Goal: Task Accomplishment & Management: Use online tool/utility

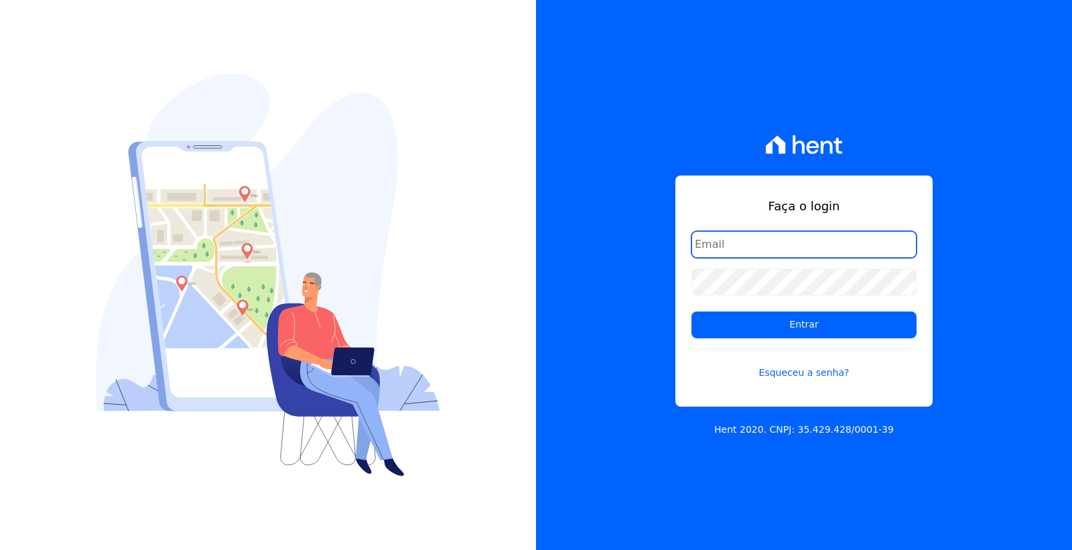
type input "[EMAIL_ADDRESS][DOMAIN_NAME]"
click at [753, 247] on input "[EMAIL_ADDRESS][DOMAIN_NAME]" at bounding box center [803, 244] width 225 height 27
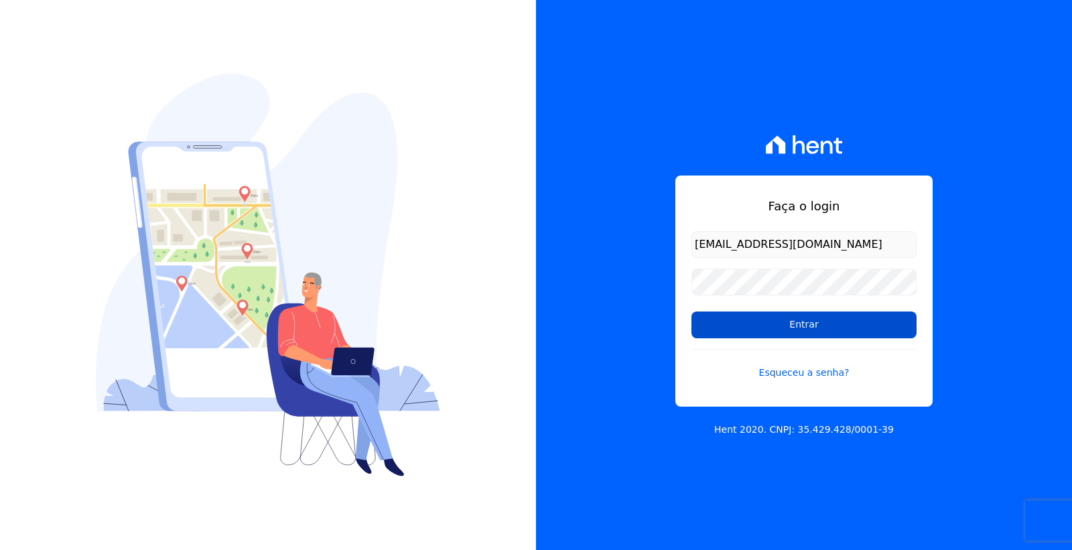
click at [744, 331] on input "Entrar" at bounding box center [803, 324] width 225 height 27
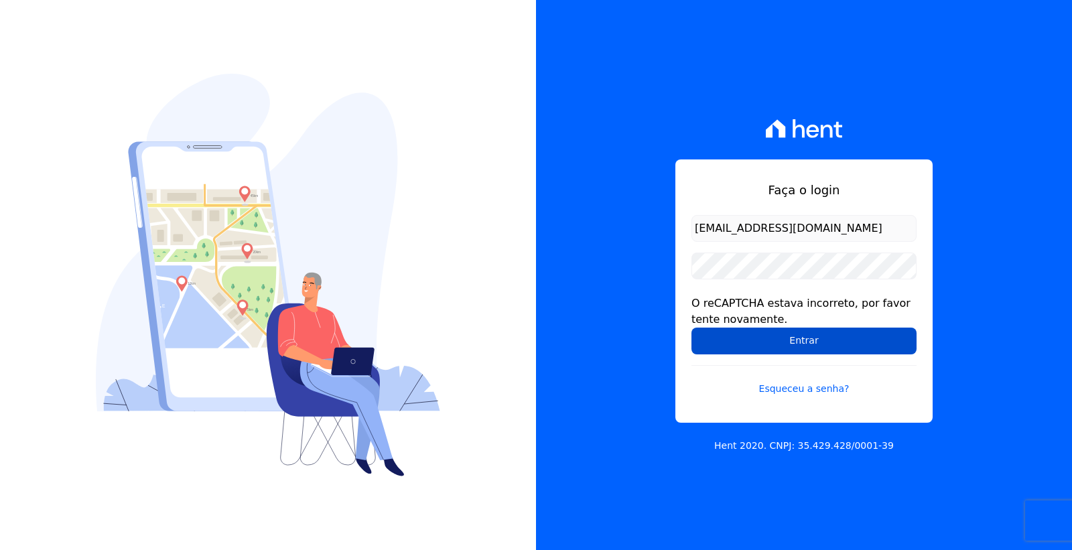
click at [721, 330] on input "Entrar" at bounding box center [803, 341] width 225 height 27
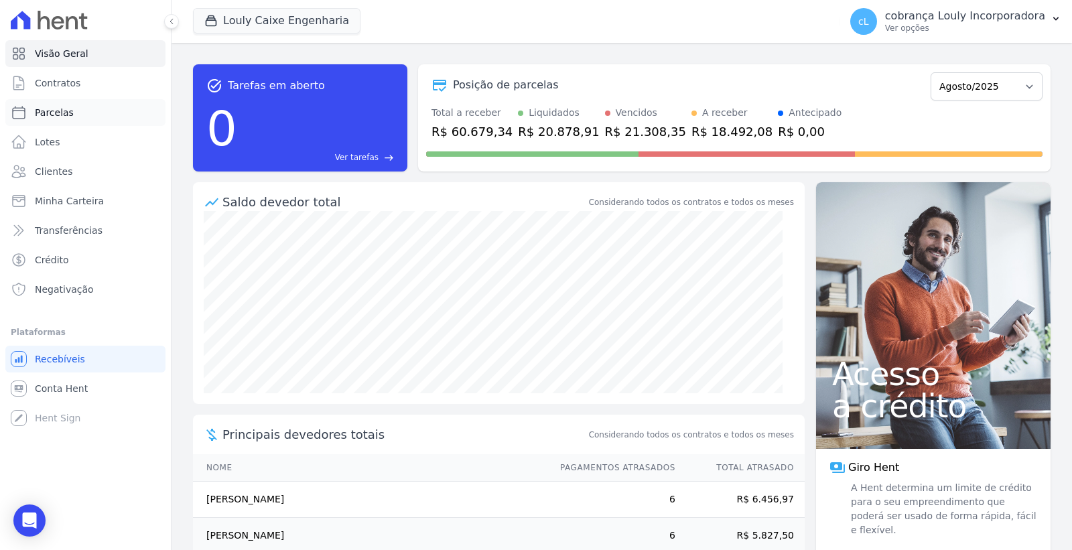
click at [82, 109] on link "Parcelas" at bounding box center [85, 112] width 160 height 27
click at [991, 14] on p "cobrança Louly Incorporadora" at bounding box center [965, 15] width 160 height 13
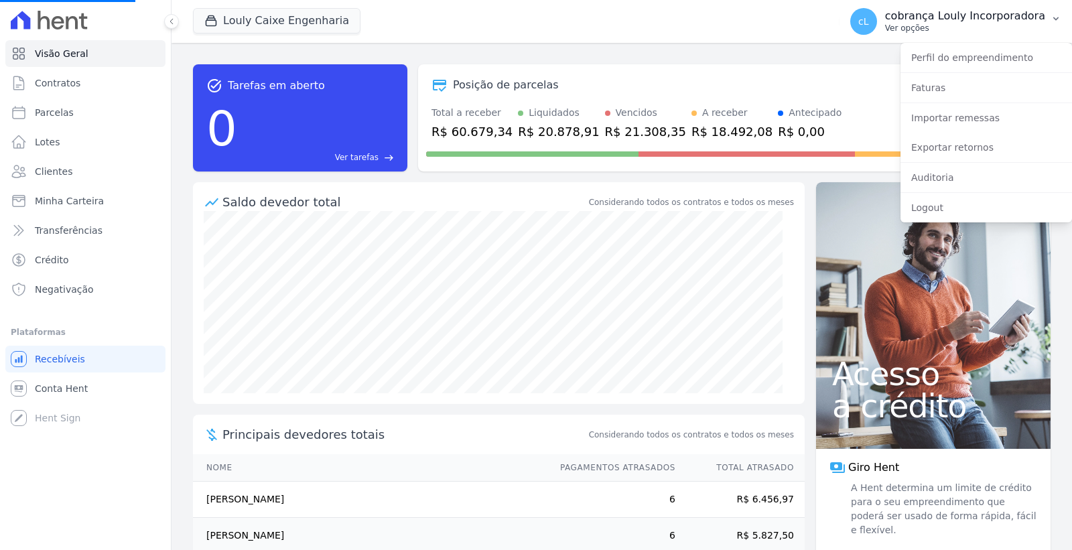
select select
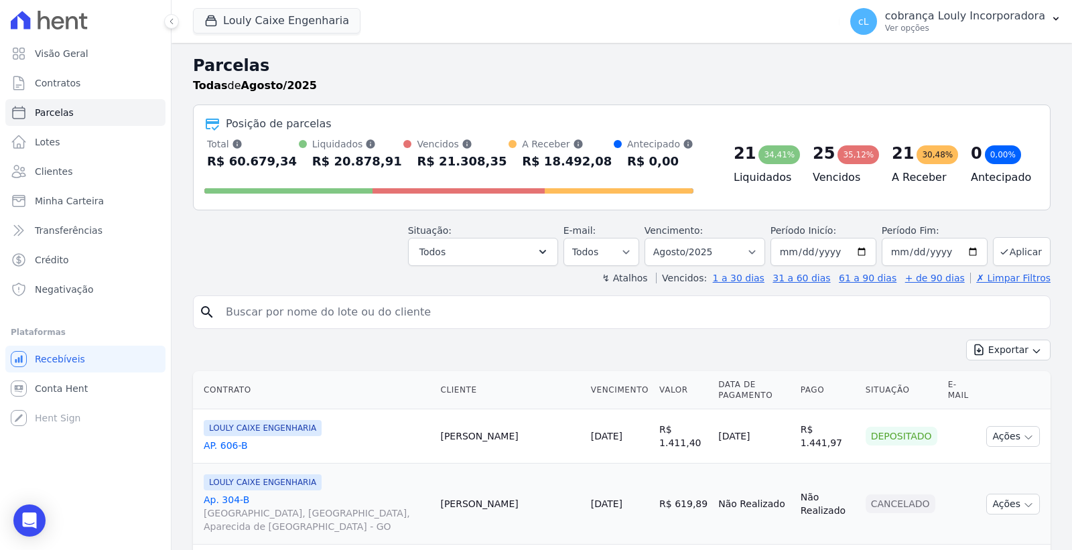
click at [979, 121] on div "Posição de parcelas" at bounding box center [621, 124] width 835 height 16
click at [1007, 10] on p "cobrança Louly Incorporadora" at bounding box center [965, 15] width 160 height 13
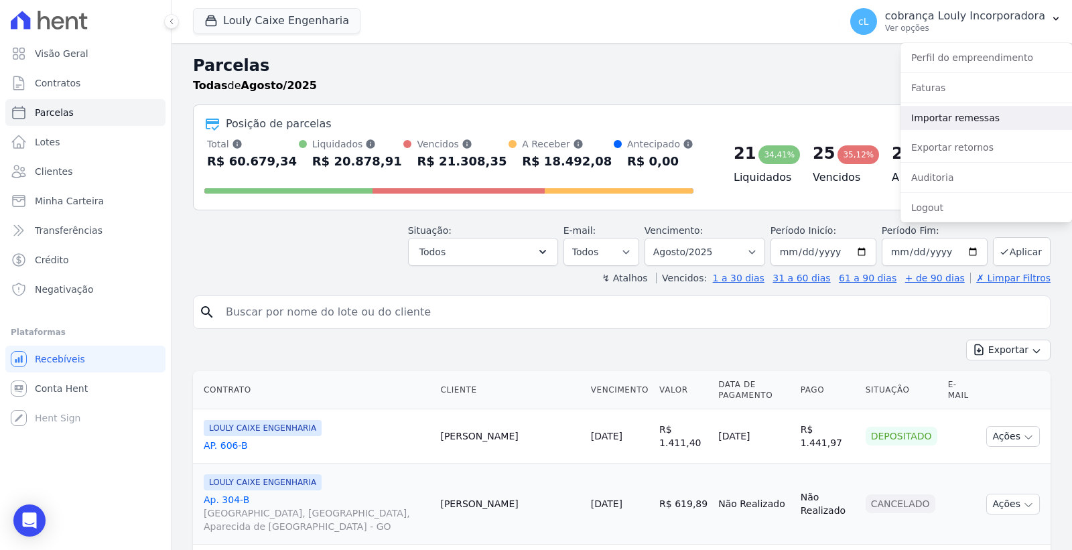
click at [966, 125] on link "Importar remessas" at bounding box center [985, 118] width 171 height 24
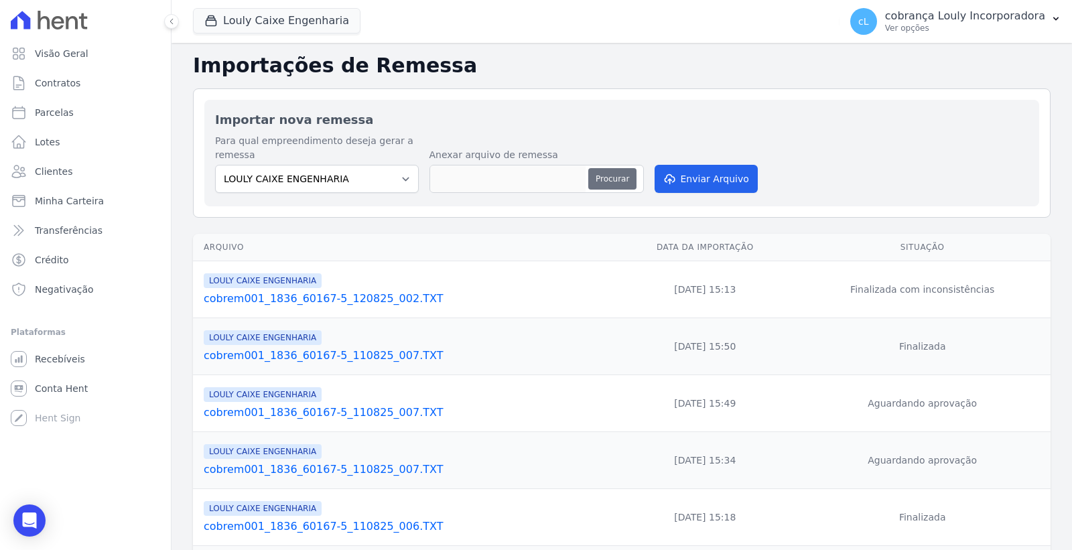
click at [613, 182] on button "Procurar" at bounding box center [612, 178] width 48 height 21
type input "cobrem001_1836_60167-5_180825_001.TXT"
click at [694, 182] on button "Enviar Arquivo" at bounding box center [705, 179] width 103 height 28
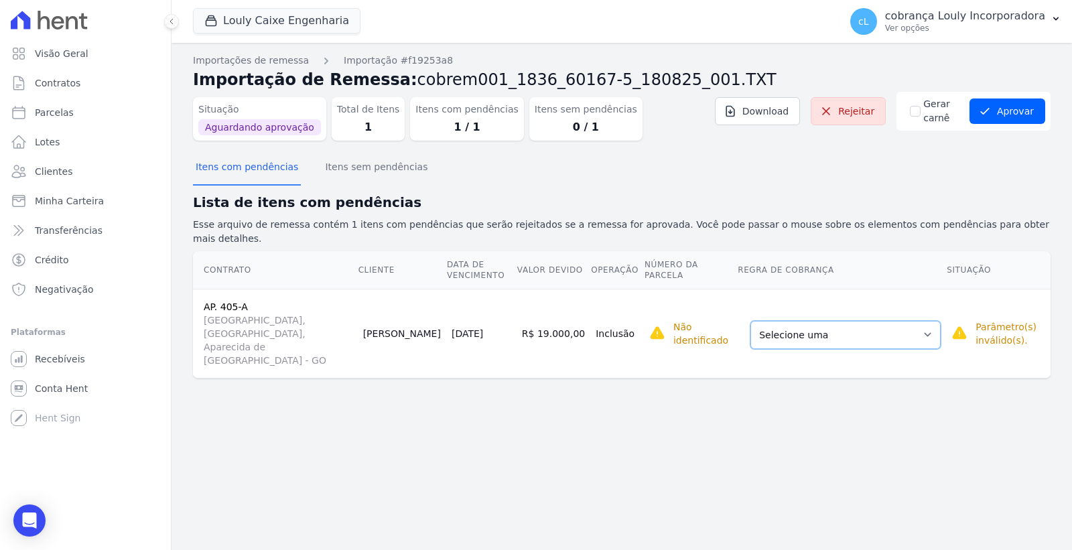
click at [904, 321] on select "Selecione uma Nova Parcela Avulsa Parcela Avulsa Existente Intercalada (1 X R$ …" at bounding box center [845, 335] width 190 height 28
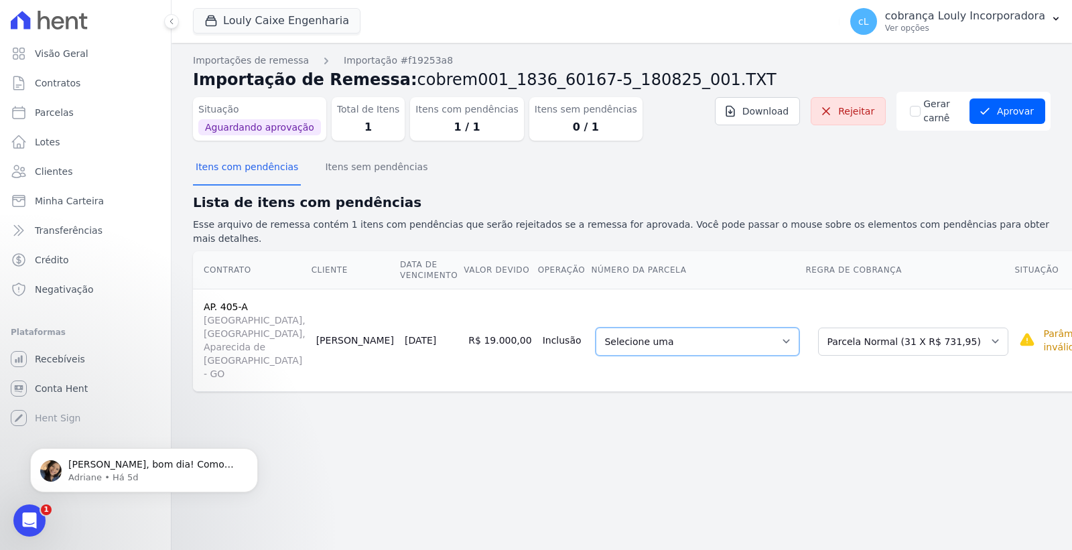
click at [729, 328] on select "Selecione uma 6 - 15/09/2025 - R$ 731,95 - Agendado 7 - 15/10/2025 - R$ 731,95 …" at bounding box center [697, 342] width 204 height 28
click at [828, 433] on div "Importações de remessa Importação #f19253a8 Importação de Remessa: cobrem001_18…" at bounding box center [621, 296] width 900 height 507
click at [898, 328] on select "Selecione uma Nova Parcela Avulsa Parcela Avulsa Existente Intercalada (1 X R$ …" at bounding box center [913, 342] width 190 height 28
click at [720, 328] on select "Selecione uma 6 - 15/09/2025 - R$ 731,95 - Agendado 7 - 15/10/2025 - R$ 731,95 …" at bounding box center [697, 342] width 204 height 28
click at [826, 328] on select "Selecione uma Nova Parcela Avulsa Parcela Avulsa Existente Intercalada (1 X R$ …" at bounding box center [913, 342] width 190 height 28
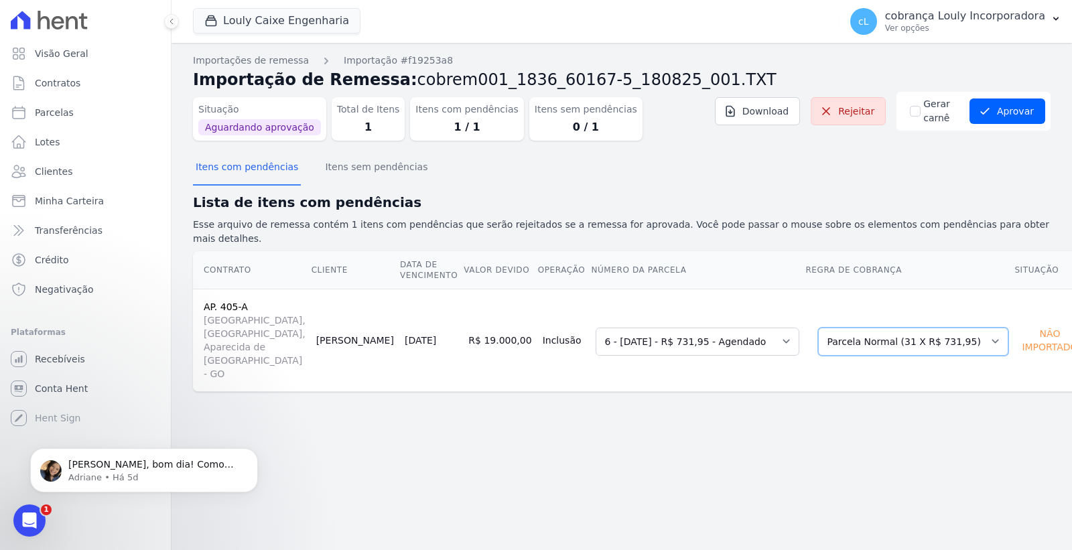
click at [818, 328] on select "Selecione uma Nova Parcela Avulsa Parcela Avulsa Existente Intercalada (1 X R$ …" at bounding box center [913, 342] width 190 height 28
click at [700, 328] on select "Selecione uma 6 - 15/09/2025 - R$ 731,95 - Agendado 7 - 15/10/2025 - R$ 731,95 …" at bounding box center [697, 342] width 204 height 28
click at [779, 389] on div "Importações de remessa Importação #f19253a8 Importação de Remessa: cobrem001_18…" at bounding box center [621, 296] width 900 height 507
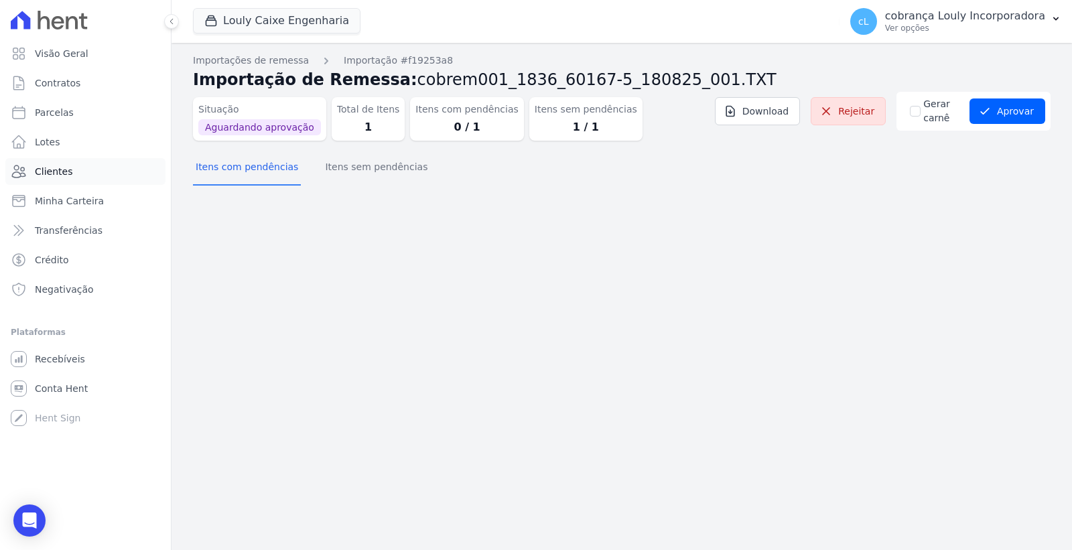
click at [60, 178] on span "Clientes" at bounding box center [54, 171] width 38 height 13
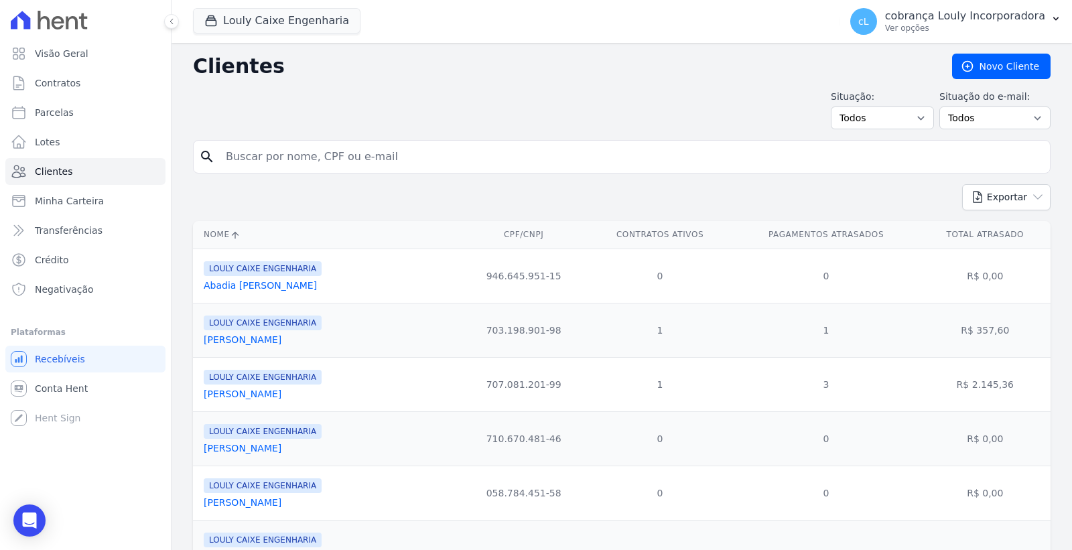
click at [337, 166] on input "search" at bounding box center [631, 156] width 827 height 27
paste input "[PERSON_NAME]"
type input "[PERSON_NAME]"
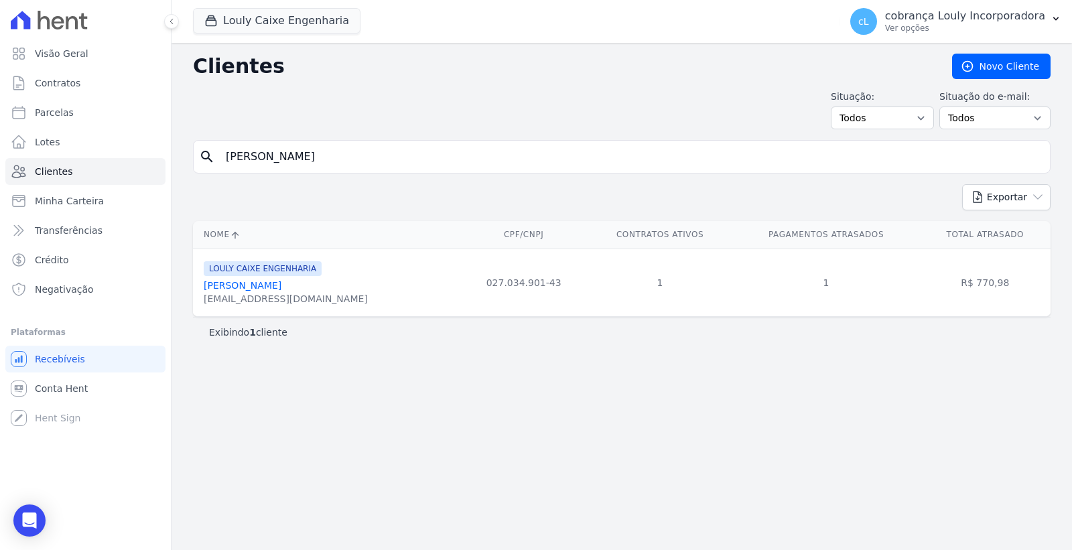
click at [244, 286] on link "Rogeria De Sousa Silva" at bounding box center [243, 285] width 78 height 11
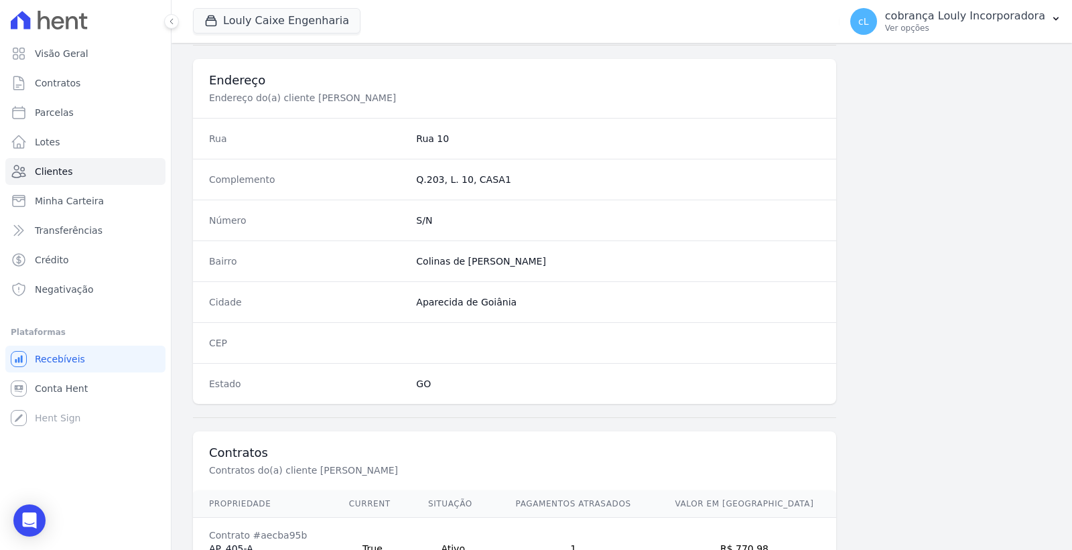
scroll to position [705, 0]
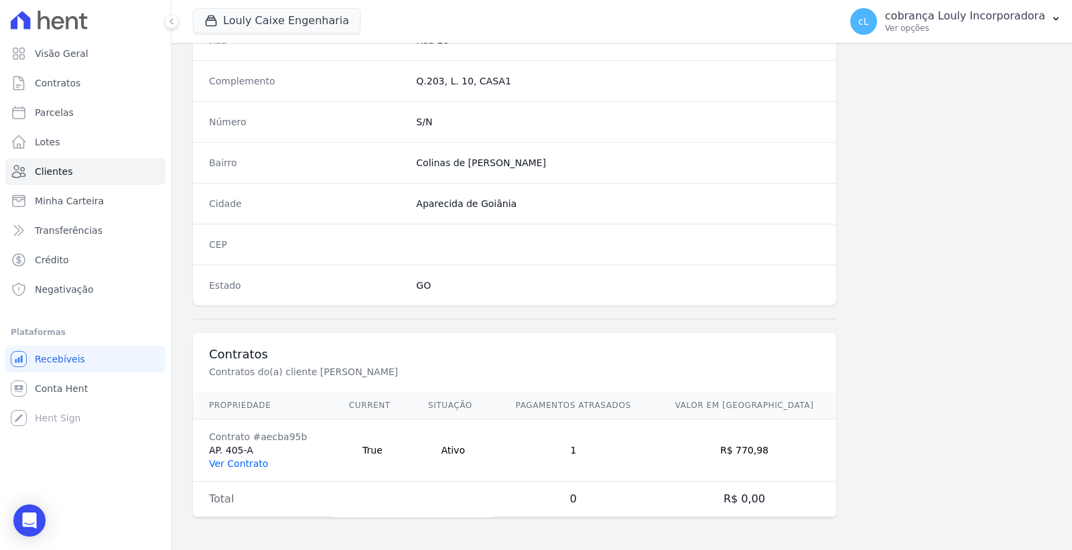
click at [222, 464] on link "Ver Contrato" at bounding box center [238, 463] width 59 height 11
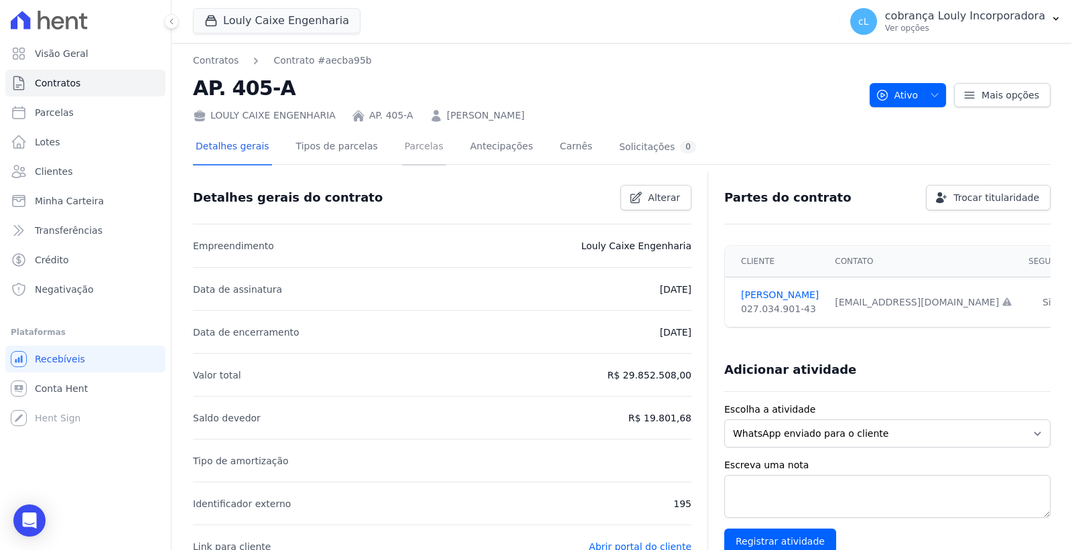
click at [413, 146] on link "Parcelas" at bounding box center [424, 148] width 44 height 36
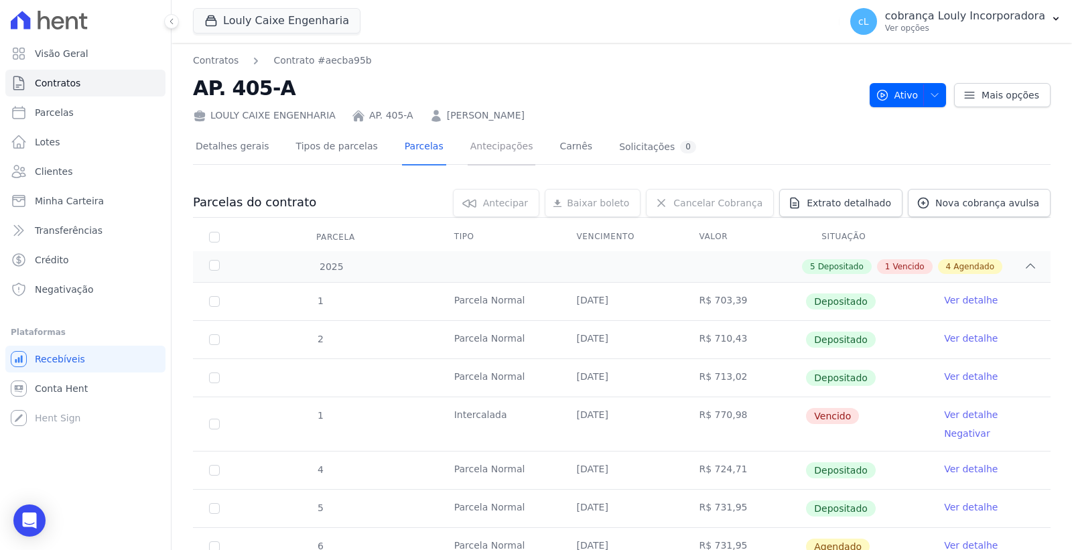
click at [468, 143] on link "Antecipações" at bounding box center [502, 148] width 68 height 36
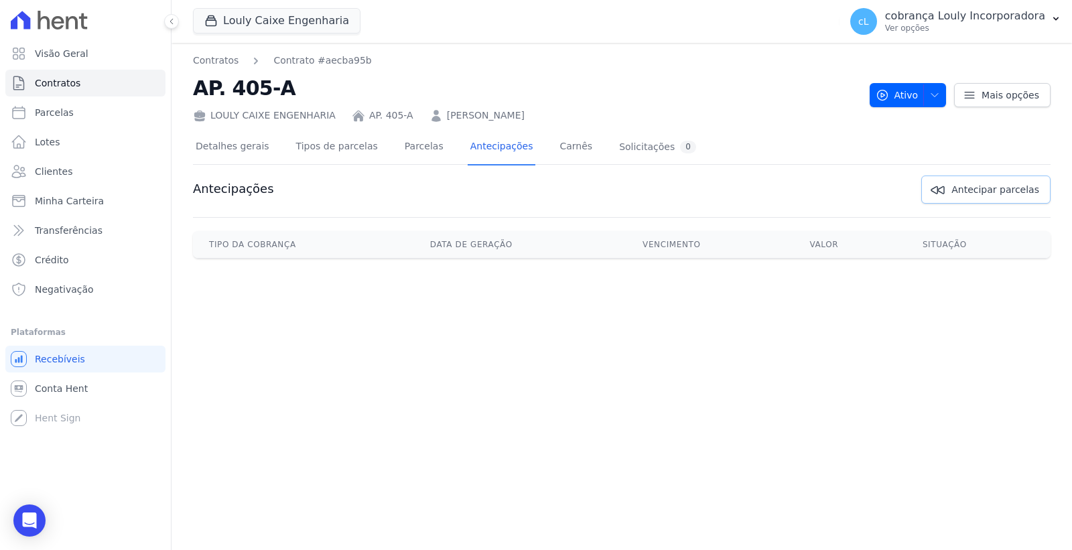
click at [986, 191] on span "Antecipar parcelas" at bounding box center [995, 189] width 88 height 13
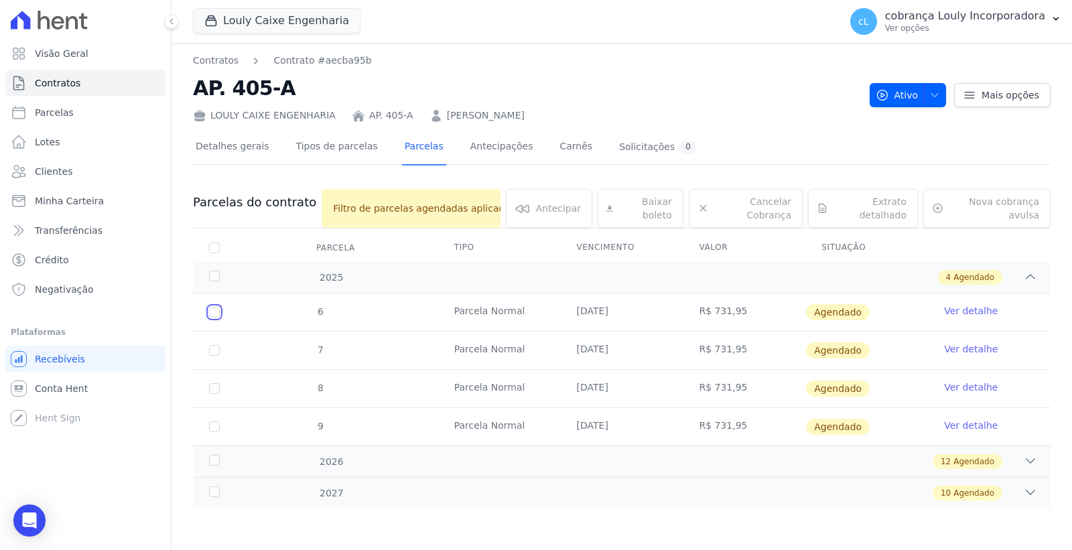
click at [215, 311] on input "checkbox" at bounding box center [214, 312] width 11 height 11
checkbox input "true"
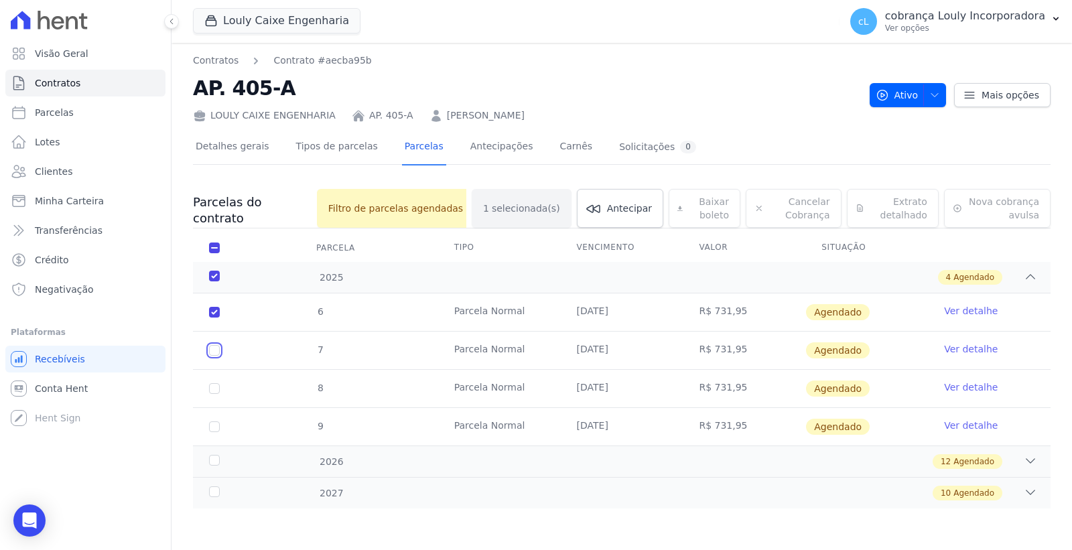
click at [217, 318] on input "checkbox" at bounding box center [214, 312] width 11 height 11
checkbox input "true"
click at [210, 318] on input "checkbox" at bounding box center [214, 312] width 11 height 11
checkbox input "true"
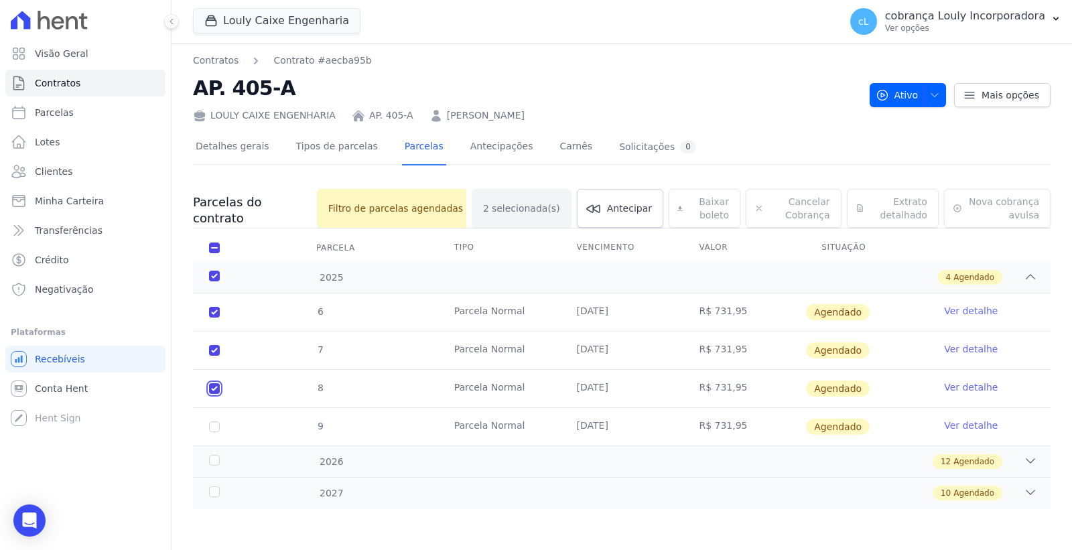
checkbox input "true"
click at [212, 318] on input "checkbox" at bounding box center [214, 312] width 11 height 11
checkbox input "true"
click at [1028, 458] on icon at bounding box center [1030, 460] width 13 height 13
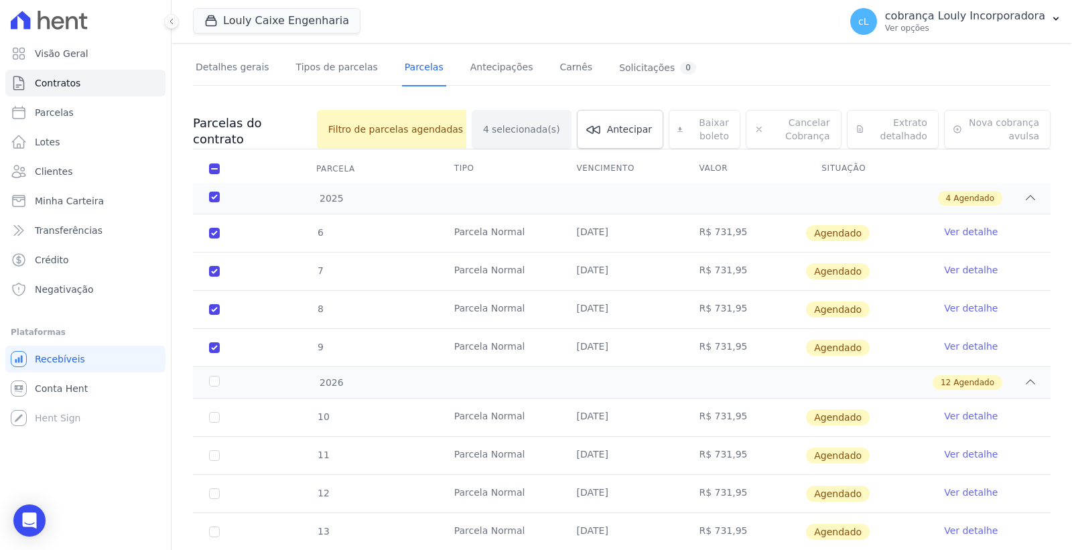
scroll to position [223, 0]
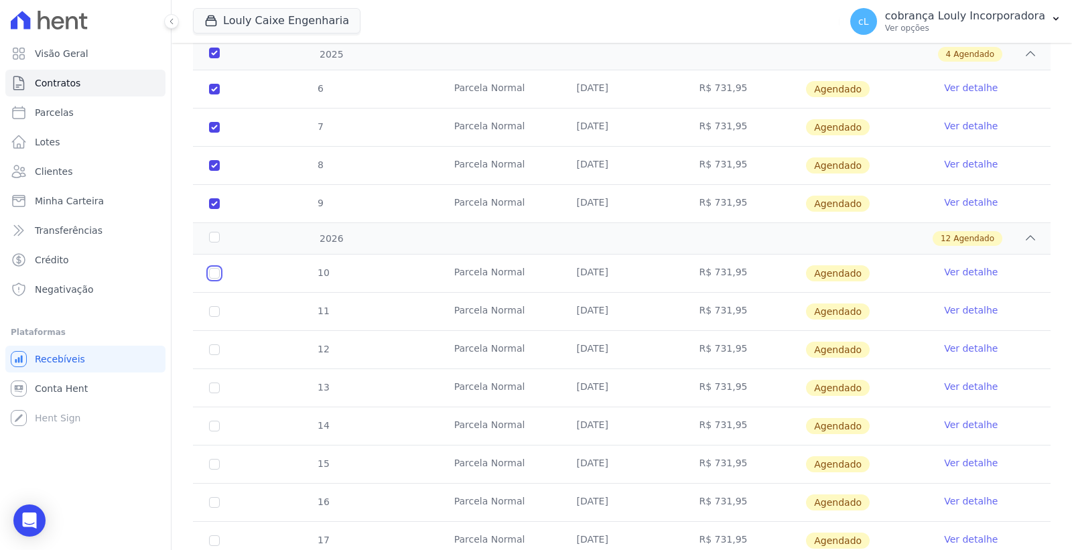
click at [212, 275] on input "checkbox" at bounding box center [214, 273] width 11 height 11
checkbox input "true"
click at [213, 279] on input "checkbox" at bounding box center [214, 273] width 11 height 11
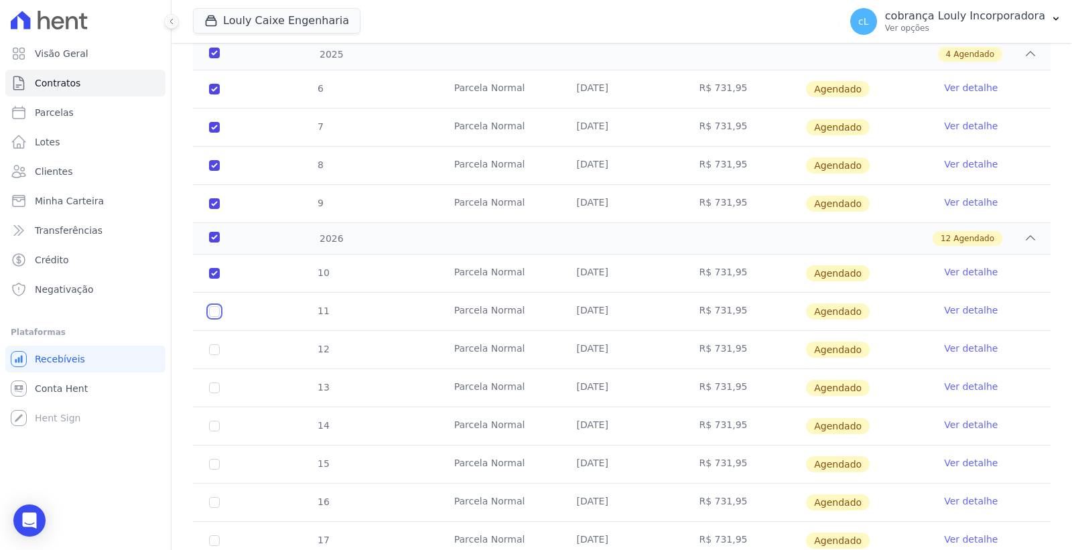
checkbox input "true"
click at [212, 279] on input "checkbox" at bounding box center [214, 273] width 11 height 11
checkbox input "true"
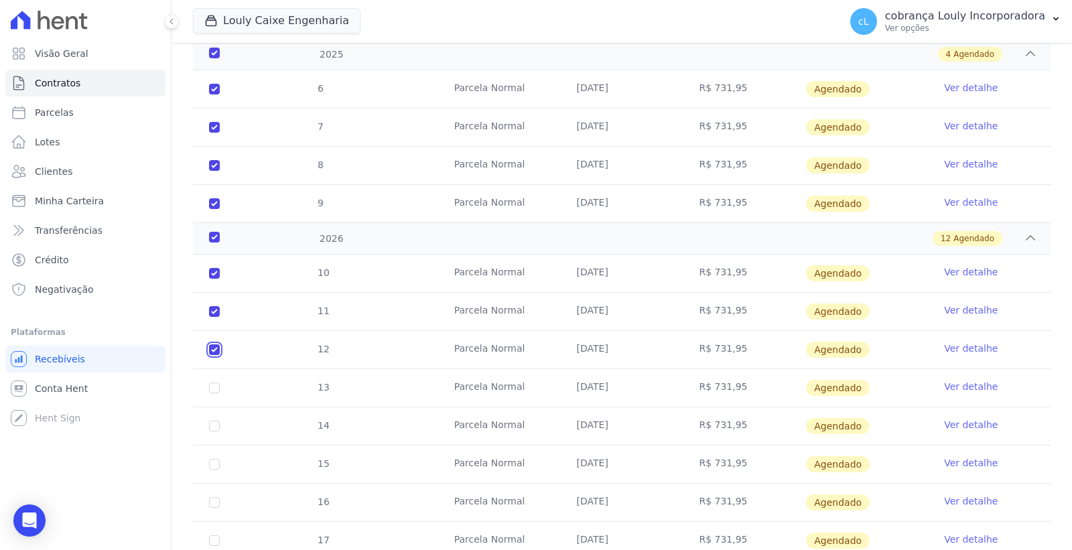
checkbox input "true"
click at [212, 279] on input "checkbox" at bounding box center [214, 273] width 11 height 11
checkbox input "true"
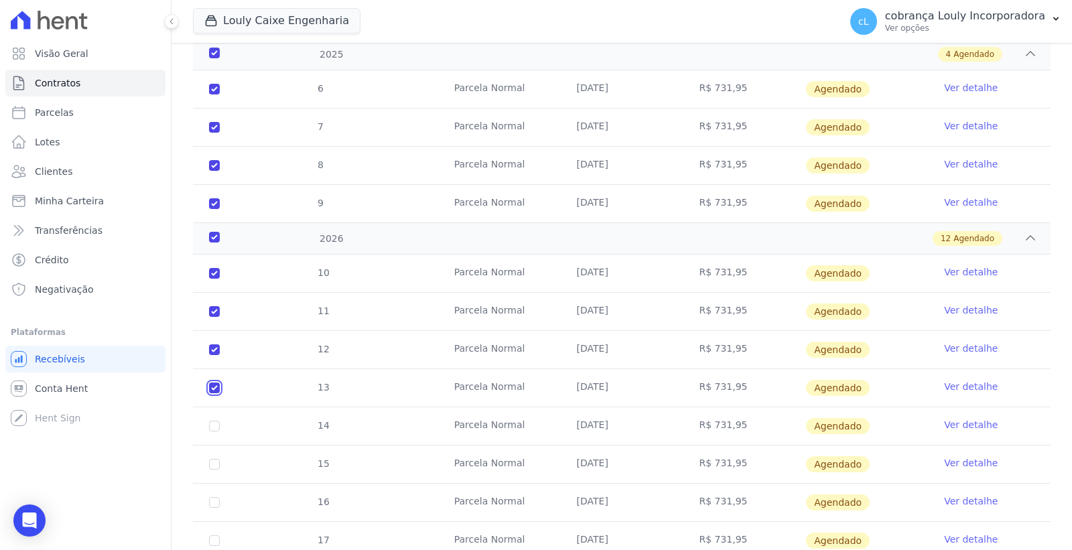
checkbox input "true"
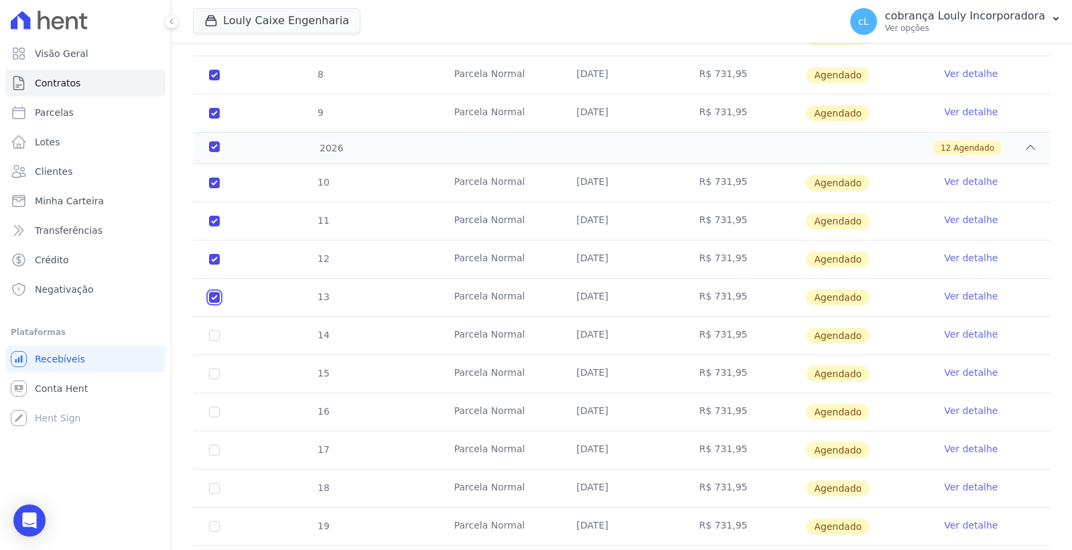
scroll to position [457, 0]
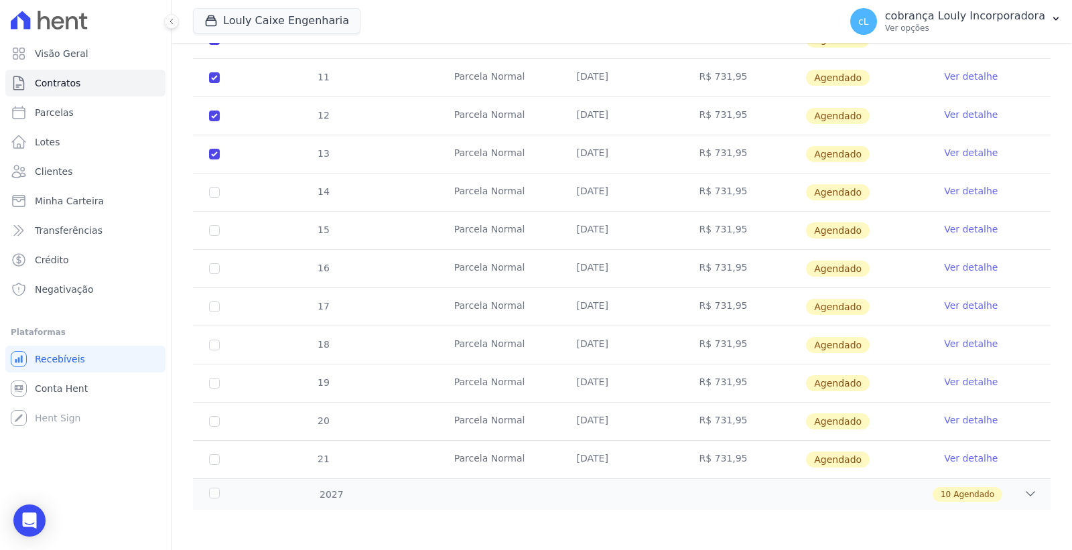
click at [224, 190] on td "14" at bounding box center [214, 192] width 43 height 38
drag, startPoint x: 212, startPoint y: 194, endPoint x: 218, endPoint y: 195, distance: 6.7
click at [212, 45] on input "checkbox" at bounding box center [214, 39] width 11 height 11
checkbox input "true"
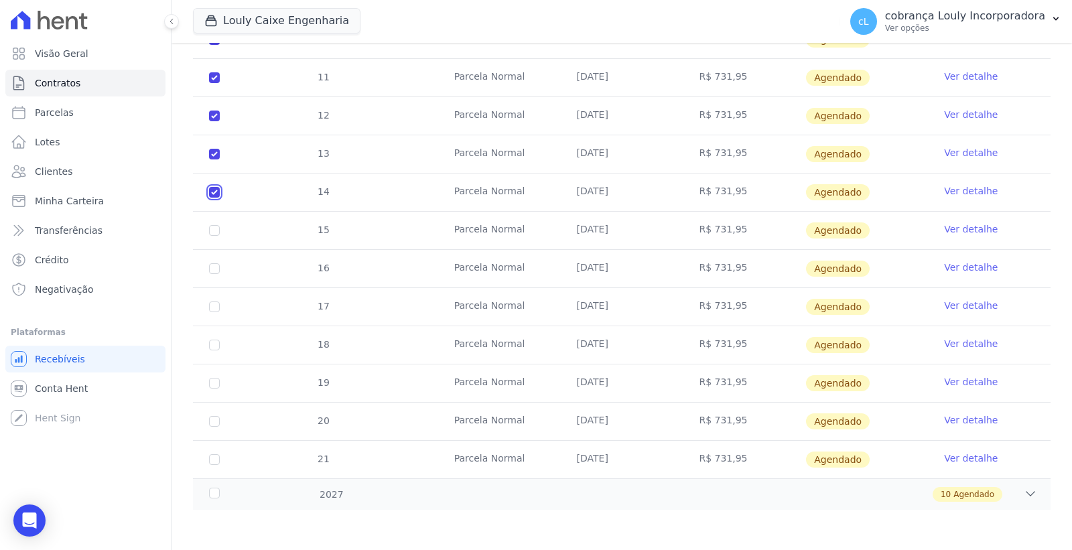
checkbox input "true"
click at [216, 45] on input "checkbox" at bounding box center [214, 39] width 11 height 11
checkbox input "true"
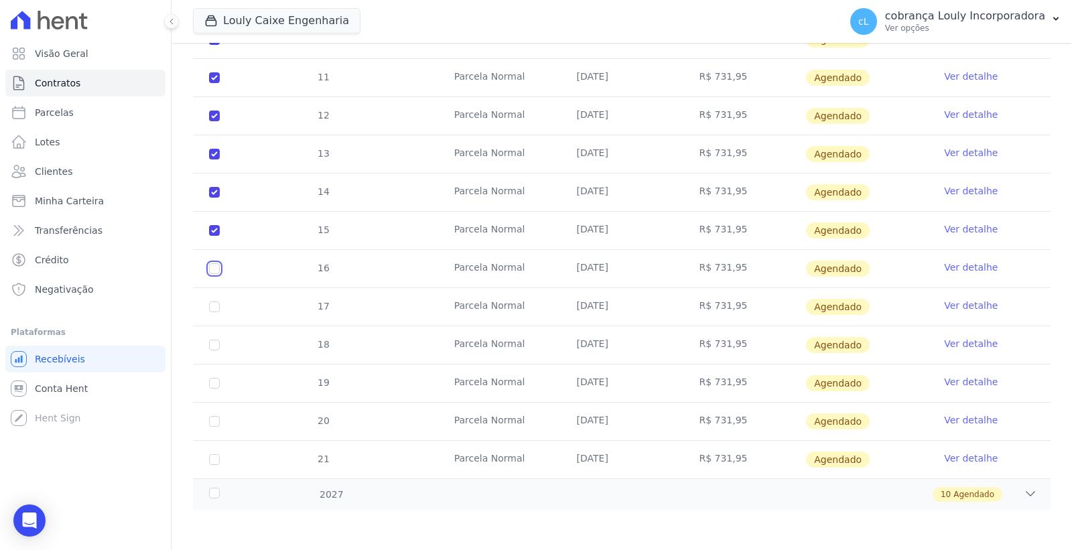
click at [216, 45] on input "checkbox" at bounding box center [214, 39] width 11 height 11
checkbox input "true"
drag, startPoint x: 213, startPoint y: 309, endPoint x: 210, endPoint y: 343, distance: 34.3
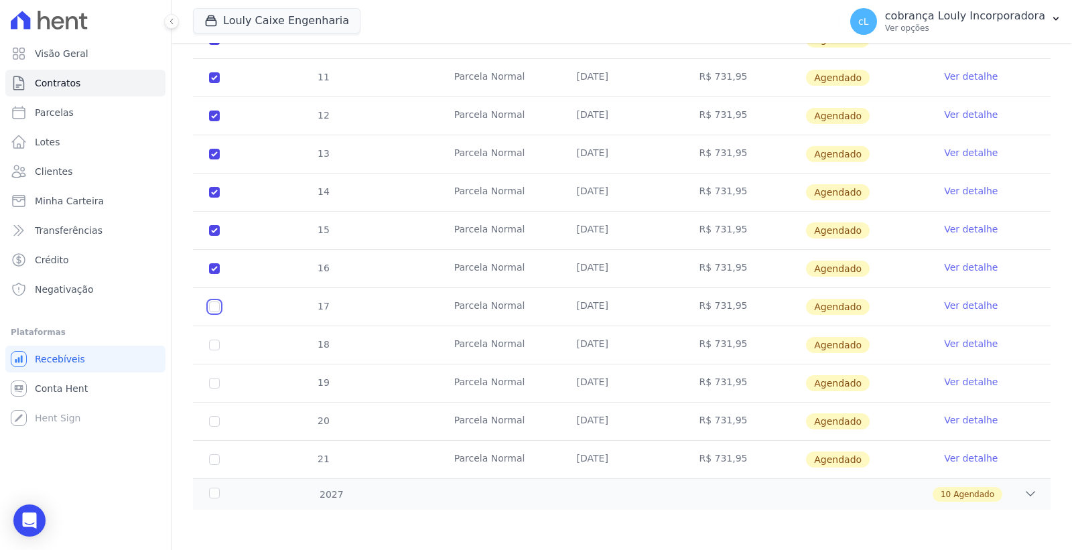
click at [213, 45] on input "checkbox" at bounding box center [214, 39] width 11 height 11
checkbox input "true"
click at [210, 45] on input "checkbox" at bounding box center [214, 39] width 11 height 11
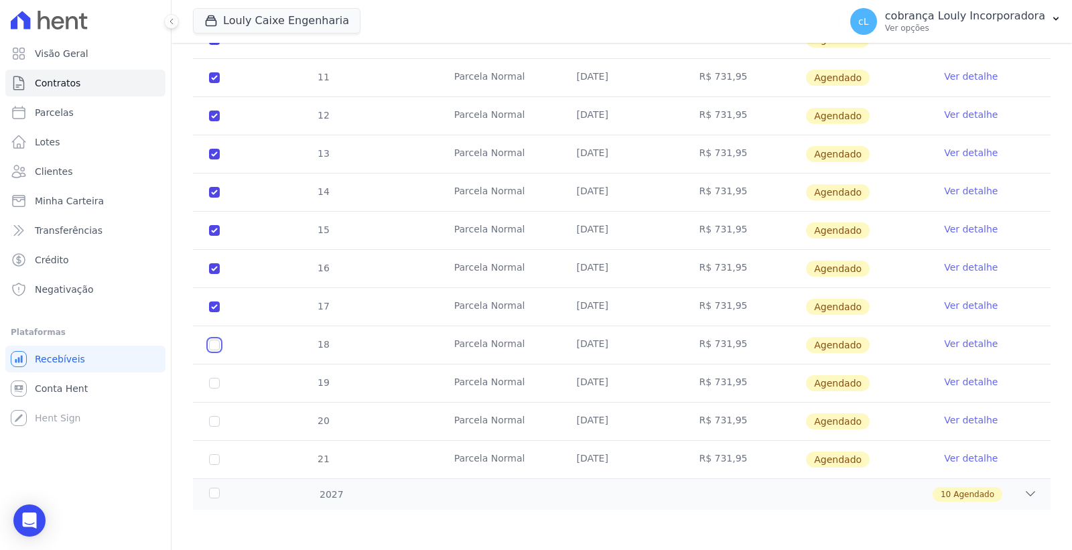
checkbox input "true"
drag, startPoint x: 213, startPoint y: 378, endPoint x: 218, endPoint y: 387, distance: 10.8
click at [217, 45] on input "checkbox" at bounding box center [214, 39] width 11 height 11
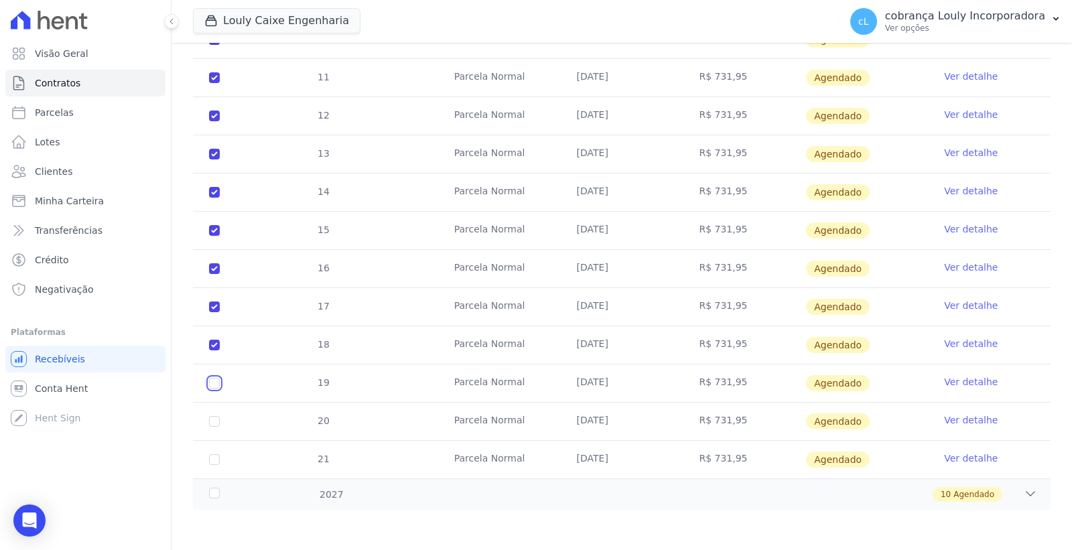
checkbox input "true"
click at [216, 45] on input "checkbox" at bounding box center [214, 39] width 11 height 11
checkbox input "true"
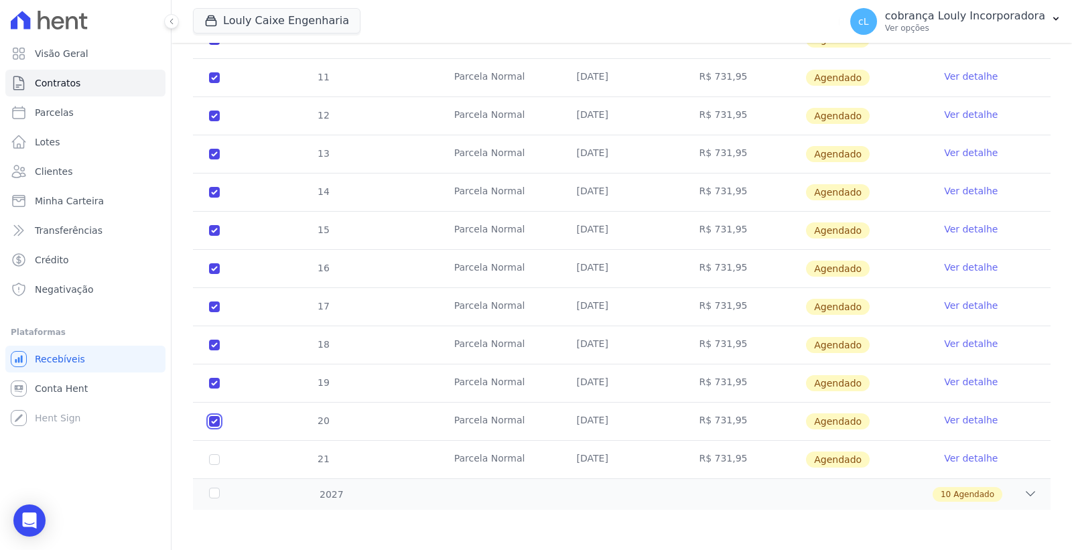
checkbox input "true"
click at [216, 452] on td "21" at bounding box center [214, 460] width 43 height 38
click at [217, 45] on input "checkbox" at bounding box center [214, 39] width 11 height 11
checkbox input "true"
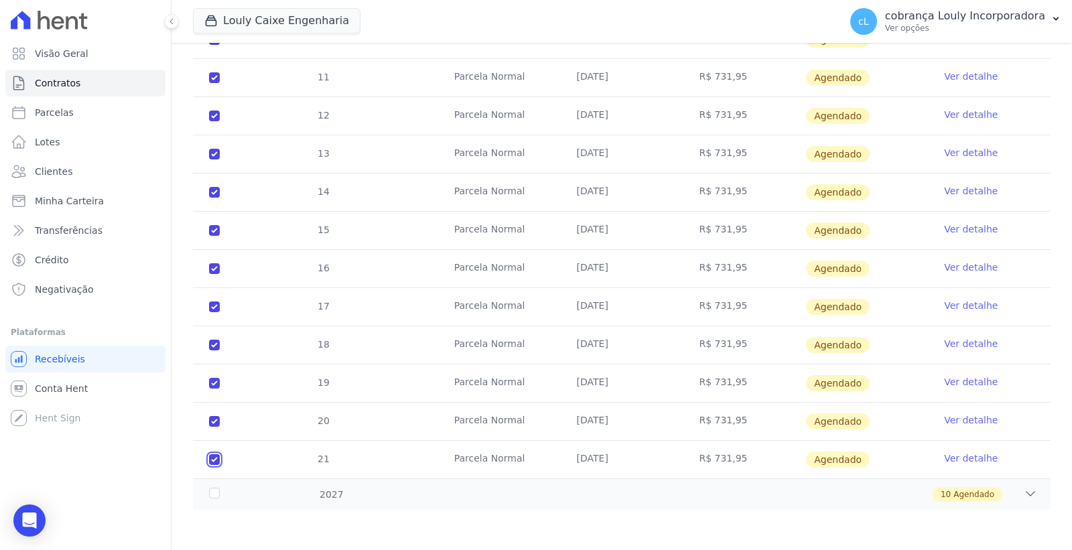
checkbox input "true"
click at [1024, 501] on div at bounding box center [1030, 494] width 13 height 15
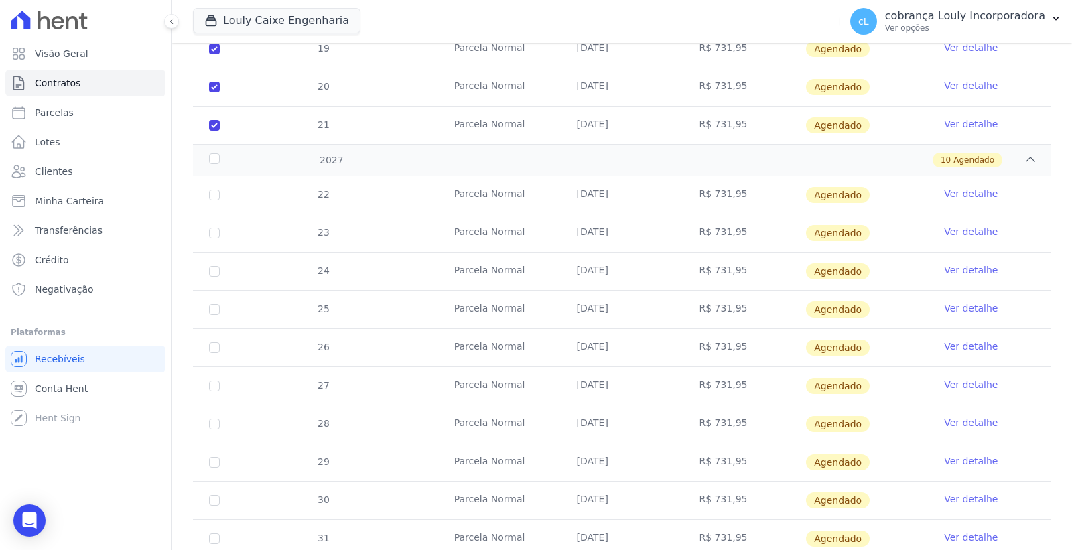
scroll to position [765, 0]
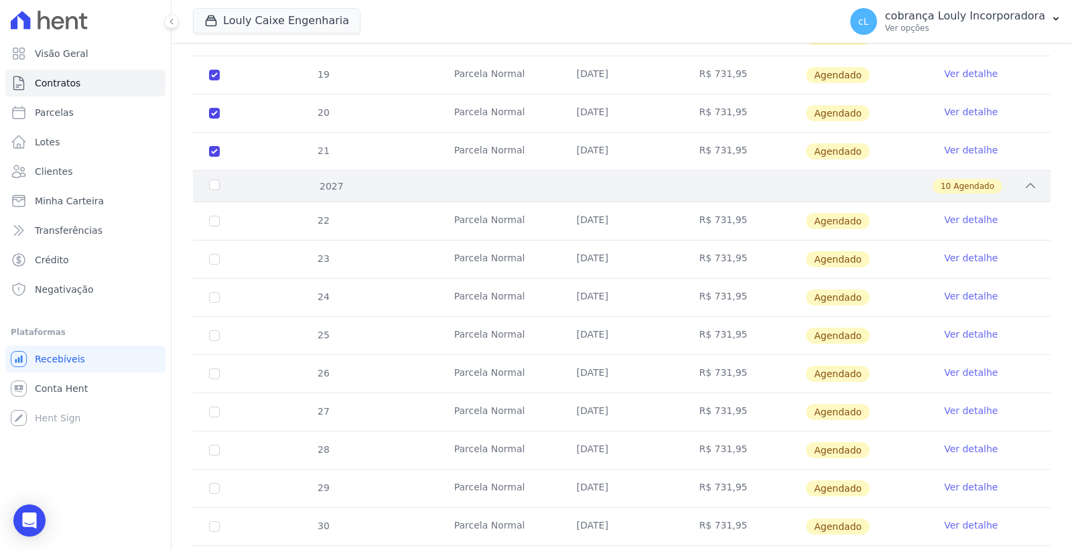
click at [210, 182] on div "2027" at bounding box center [244, 187] width 76 height 14
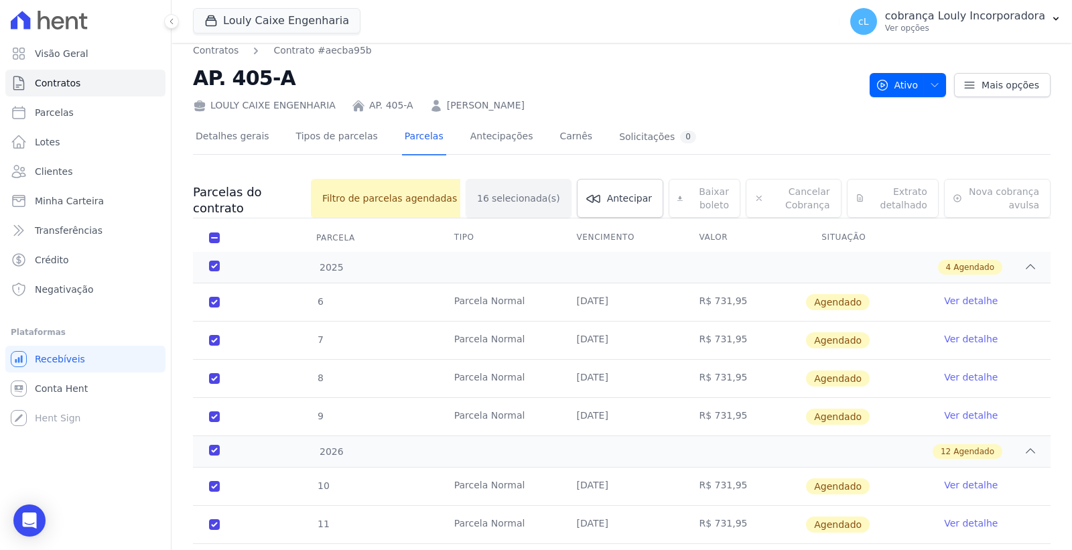
scroll to position [0, 0]
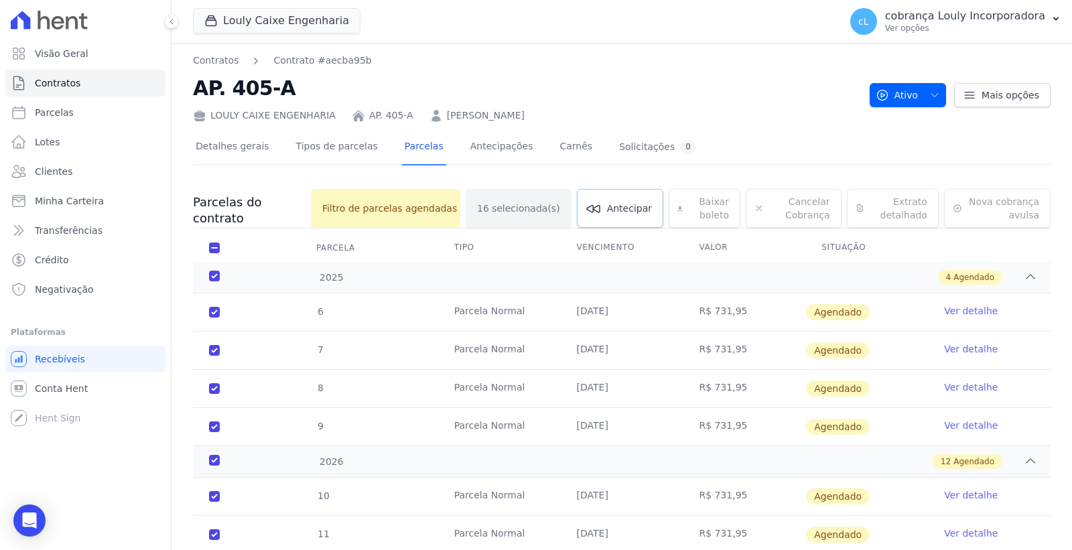
click at [607, 204] on span "Antecipar" at bounding box center [629, 208] width 45 height 13
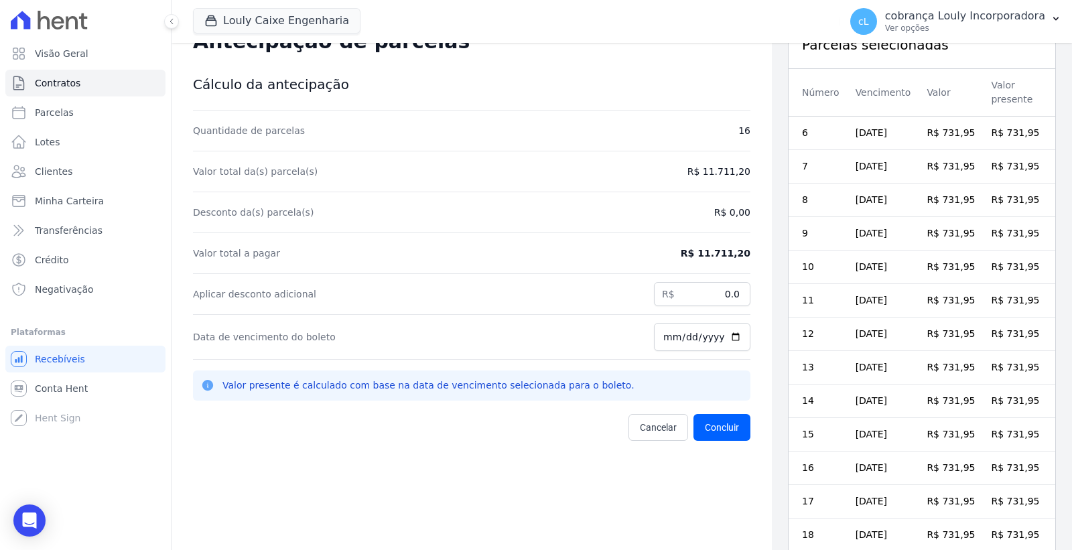
scroll to position [105, 0]
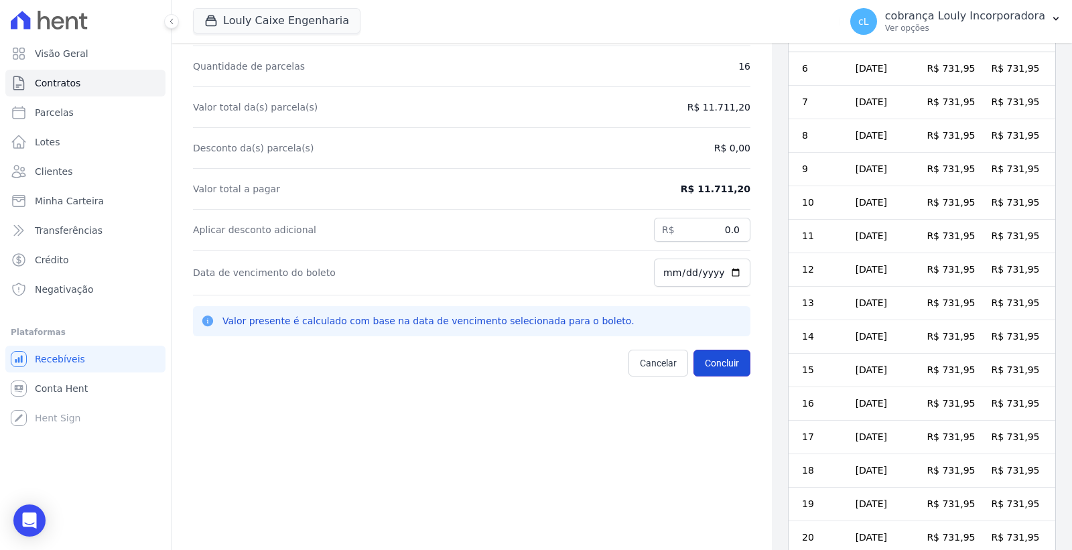
click at [706, 360] on button "Concluir" at bounding box center [721, 363] width 57 height 27
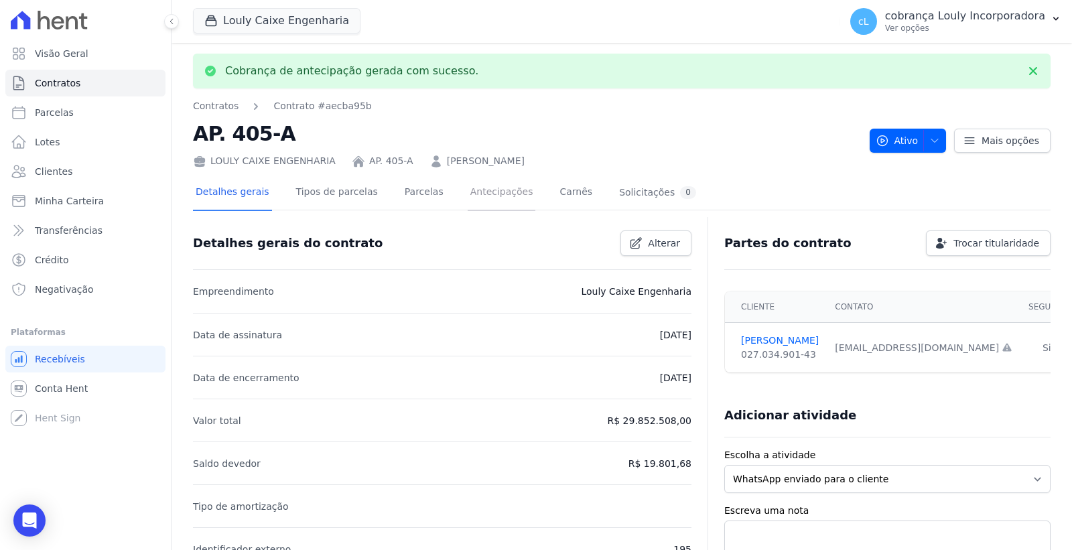
click at [468, 192] on link "Antecipações" at bounding box center [502, 193] width 68 height 36
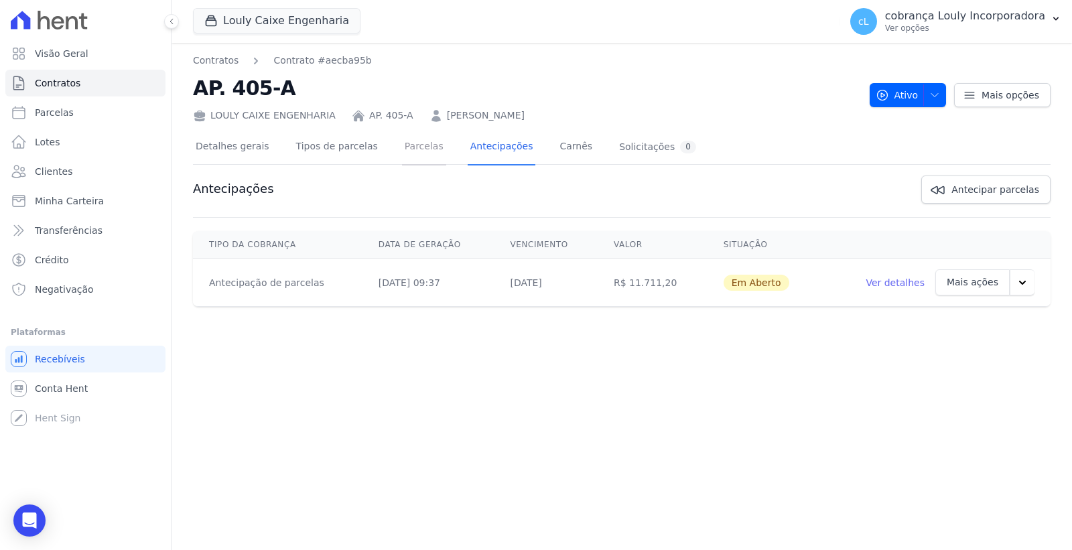
click at [407, 139] on link "Parcelas" at bounding box center [424, 148] width 44 height 36
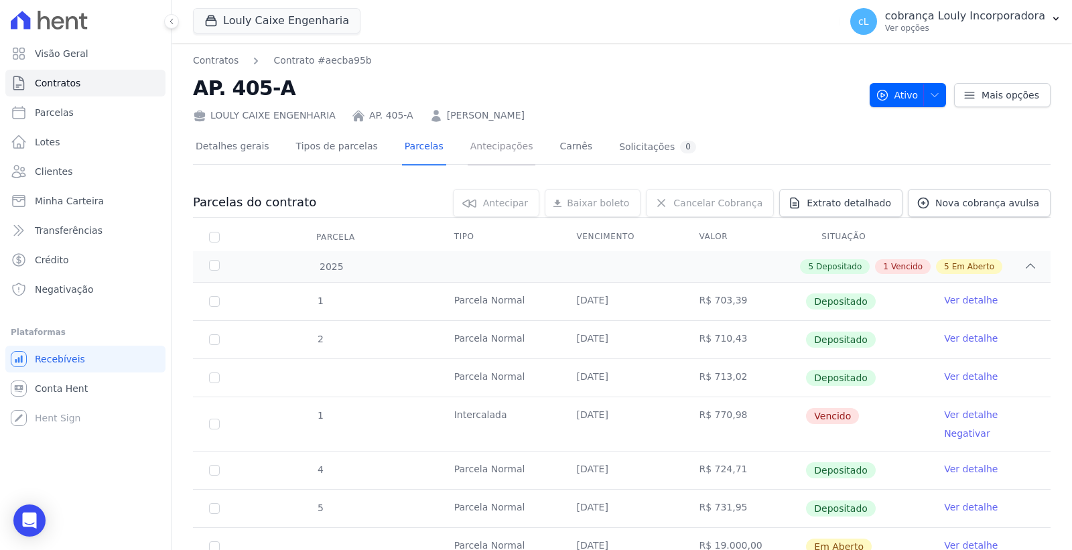
click at [488, 156] on link "Antecipações" at bounding box center [502, 148] width 68 height 36
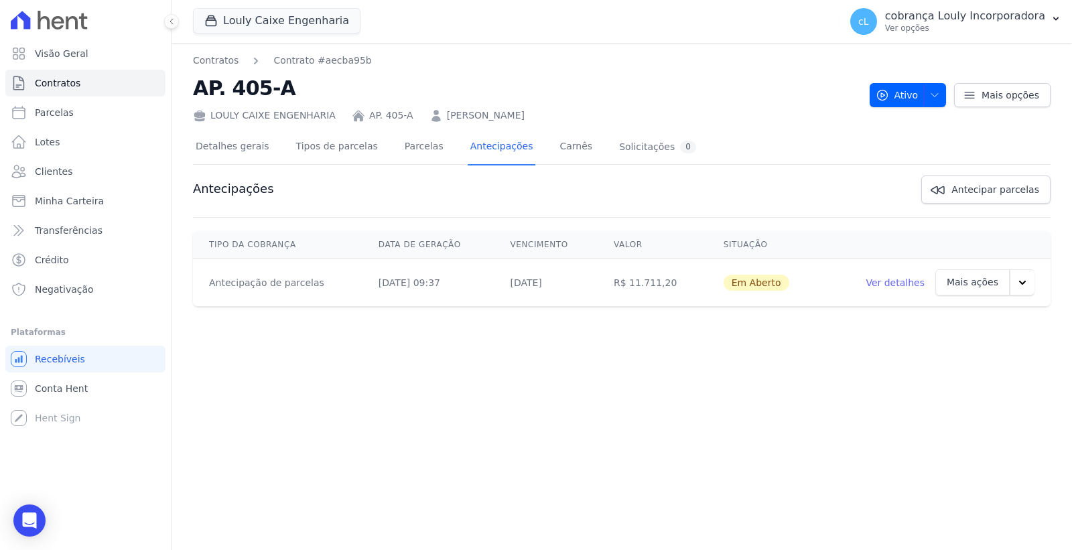
click at [887, 285] on link "Ver detalhes" at bounding box center [894, 282] width 59 height 13
click at [910, 283] on link "Ver detalhes" at bounding box center [894, 282] width 59 height 13
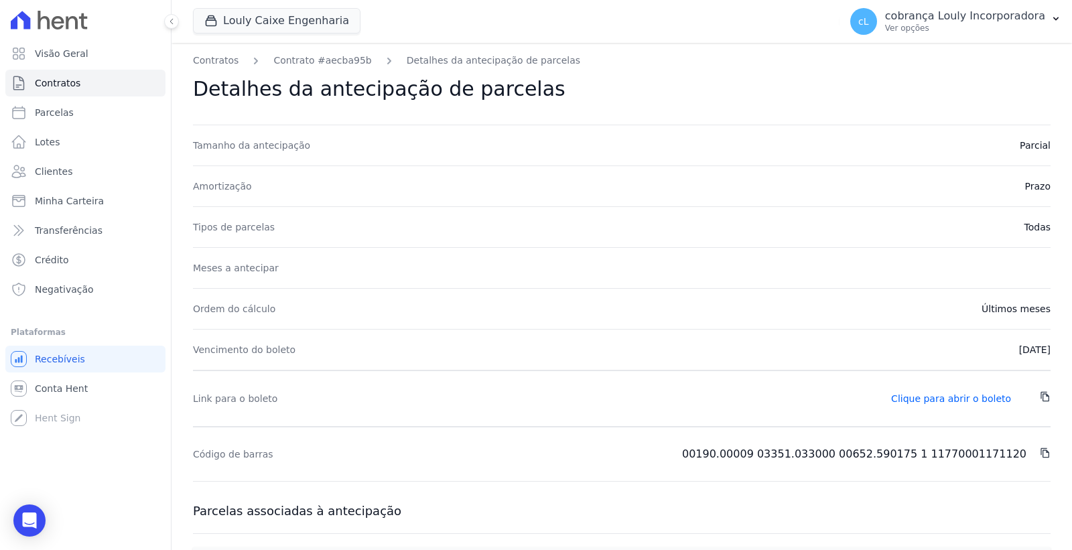
click at [1040, 397] on icon at bounding box center [1044, 397] width 9 height 10
click at [71, 117] on link "Parcelas" at bounding box center [85, 112] width 160 height 27
select select
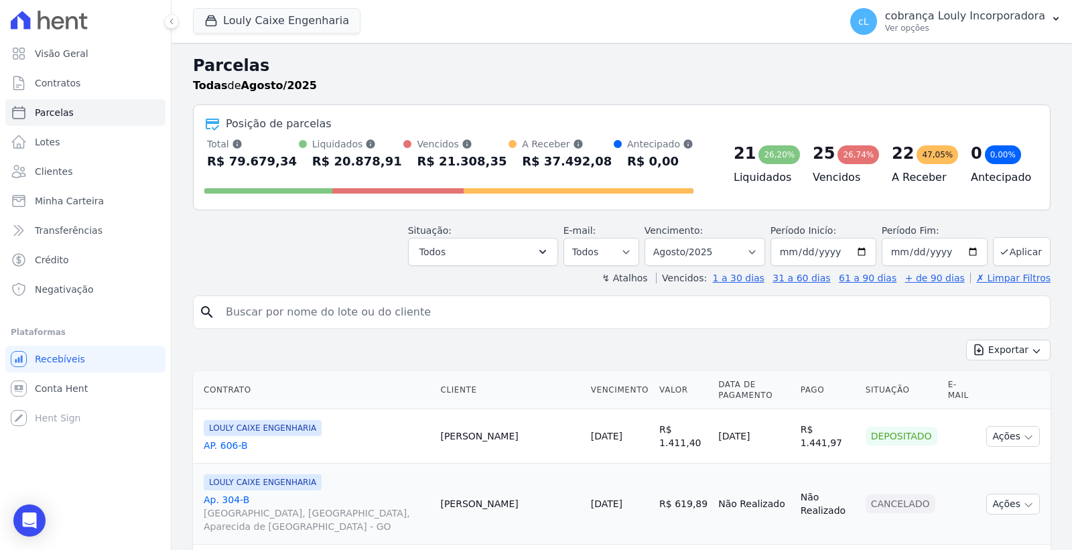
click at [466, 303] on input "search" at bounding box center [631, 312] width 827 height 27
click at [329, 312] on input "search" at bounding box center [631, 312] width 827 height 27
paste input "[PERSON_NAME]"
type input "[PERSON_NAME]"
select select
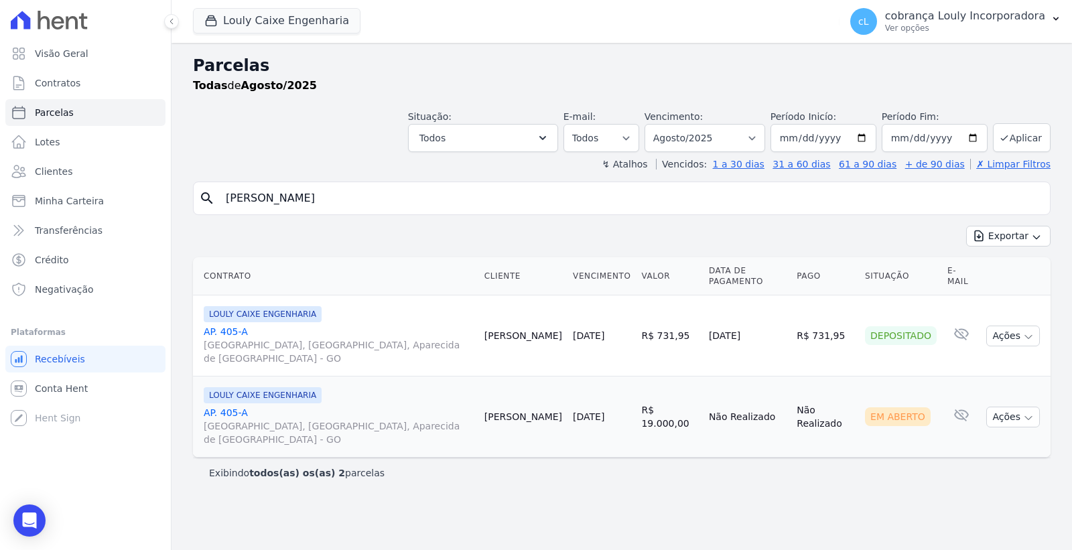
click at [214, 325] on link "AP. 405-A [GEOGRAPHIC_DATA], [GEOGRAPHIC_DATA], Aparecida de [GEOGRAPHIC_DATA]" at bounding box center [339, 345] width 270 height 40
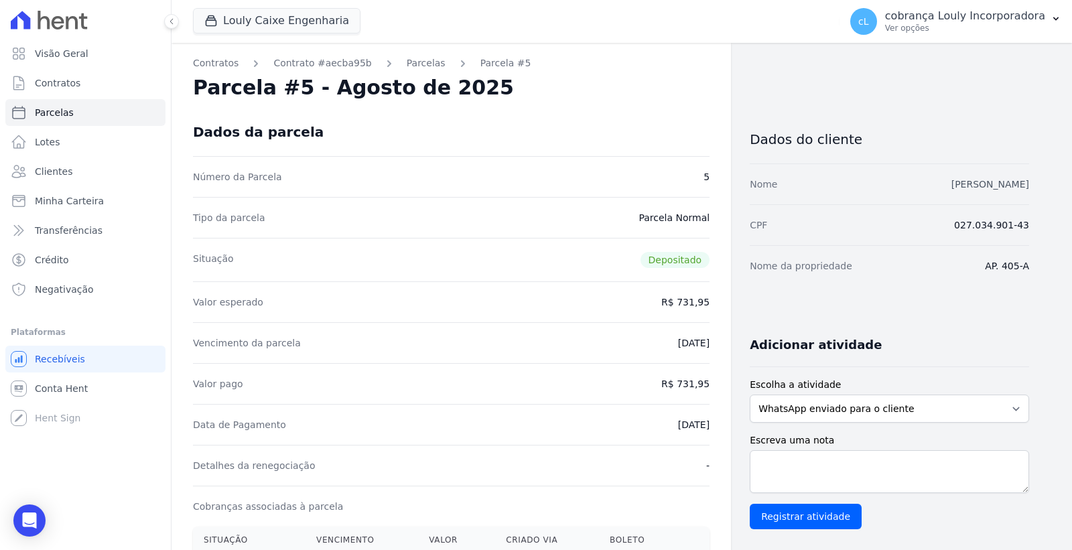
click at [951, 188] on link "[PERSON_NAME]" at bounding box center [990, 184] width 78 height 11
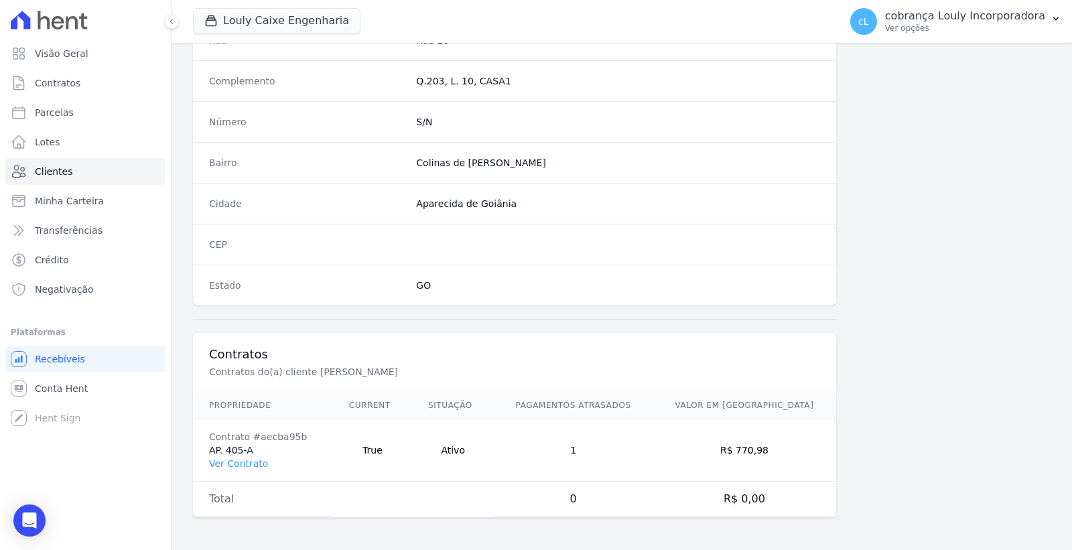
scroll to position [705, 0]
click at [245, 460] on link "Ver Contrato" at bounding box center [238, 463] width 59 height 11
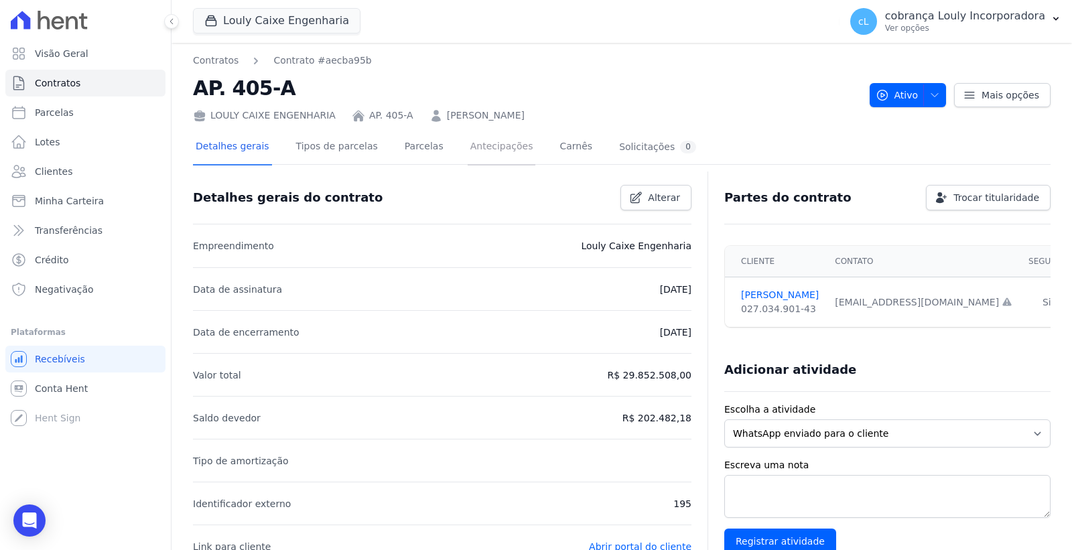
click at [478, 149] on link "Antecipações" at bounding box center [502, 148] width 68 height 36
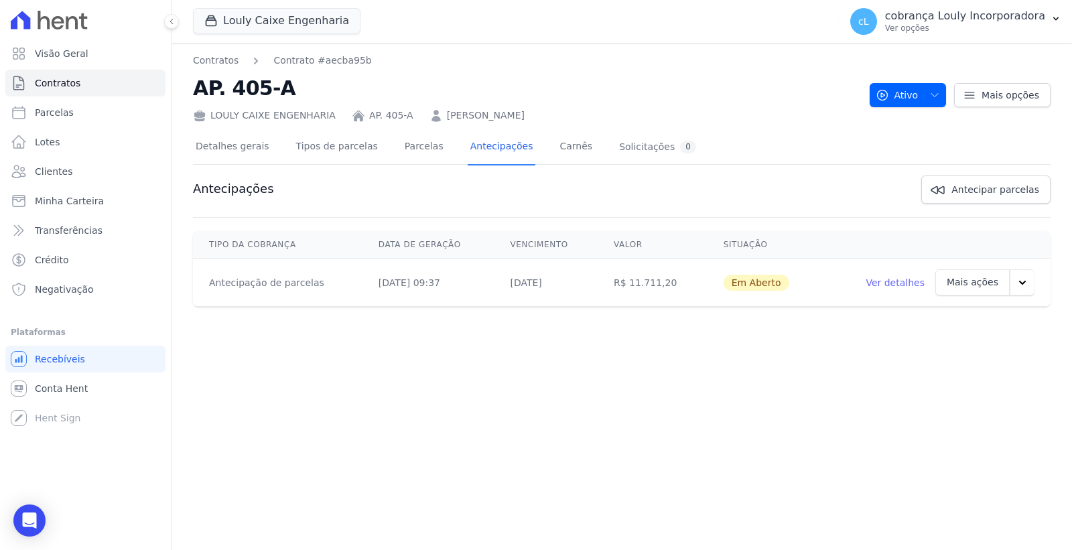
click at [914, 286] on link "Ver detalhes" at bounding box center [894, 282] width 59 height 13
click at [1019, 283] on icon "button" at bounding box center [1021, 282] width 13 height 13
click at [975, 347] on link "Cancelar cobrança" at bounding box center [965, 354] width 109 height 32
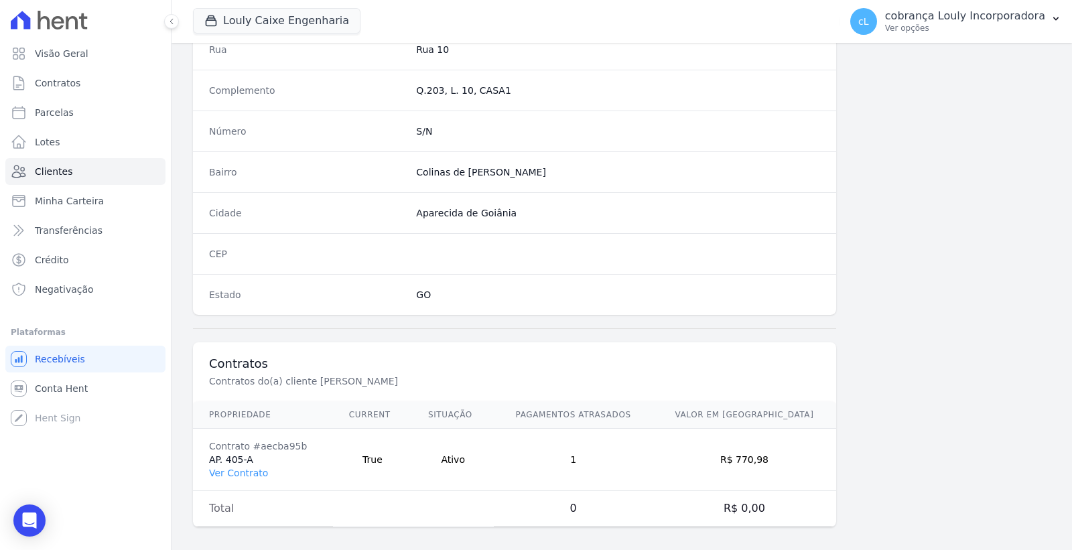
scroll to position [705, 0]
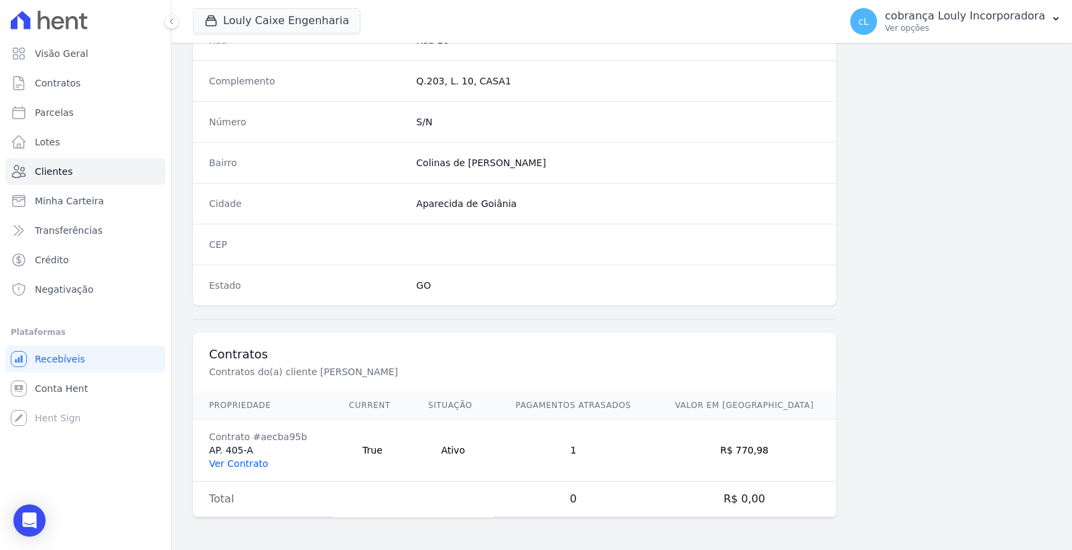
click at [231, 460] on link "Ver Contrato" at bounding box center [238, 463] width 59 height 11
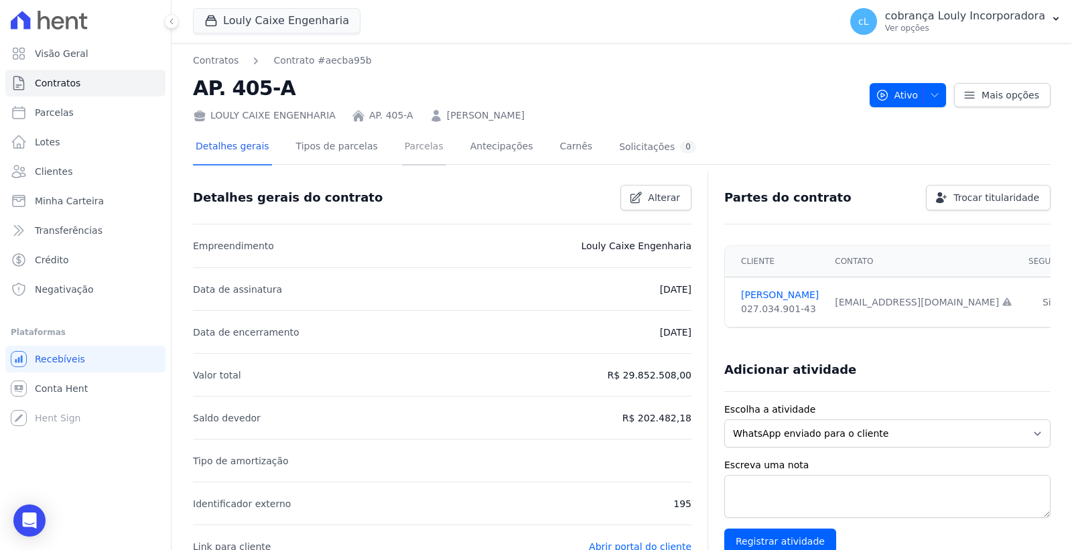
click at [402, 143] on link "Parcelas" at bounding box center [424, 148] width 44 height 36
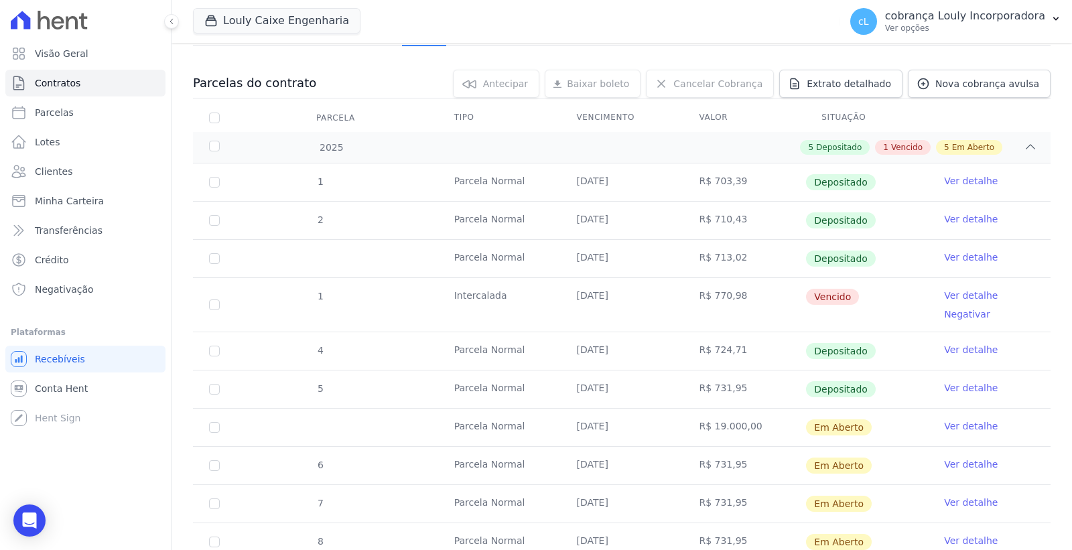
scroll to position [271, 0]
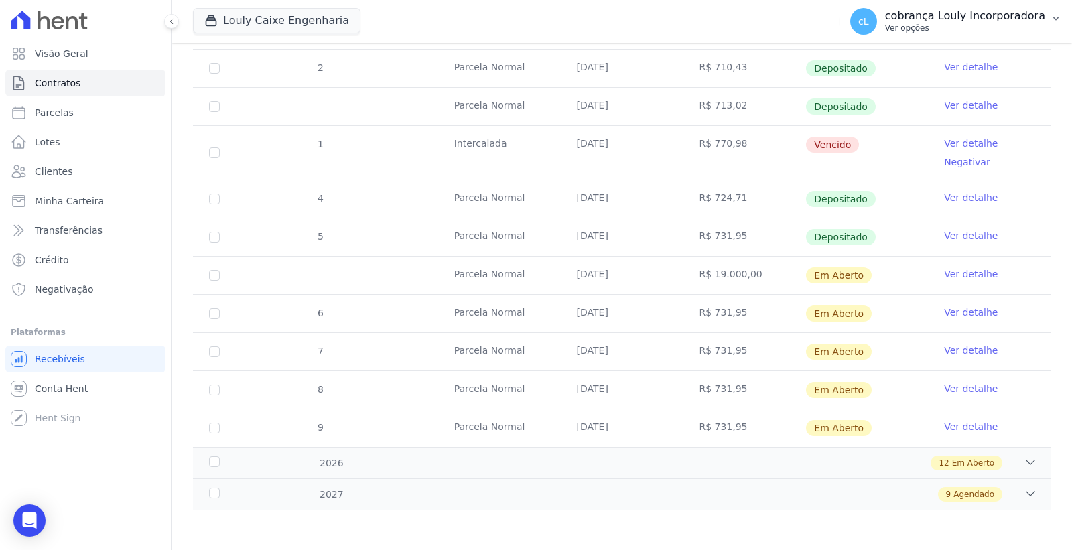
click at [1015, 21] on p "cobrança Louly Incorporadora" at bounding box center [965, 15] width 160 height 13
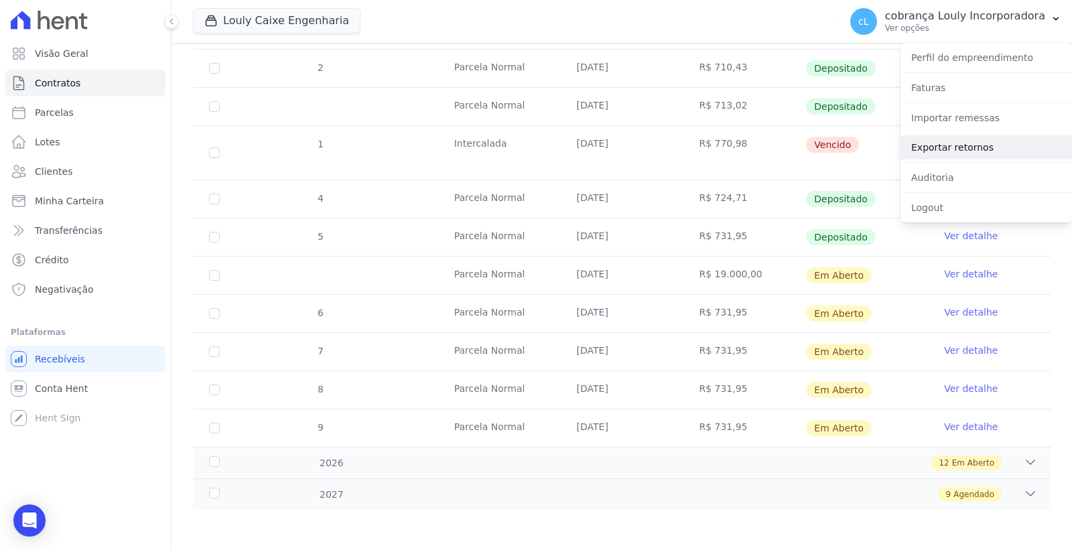
click at [962, 143] on link "Exportar retornos" at bounding box center [985, 147] width 171 height 24
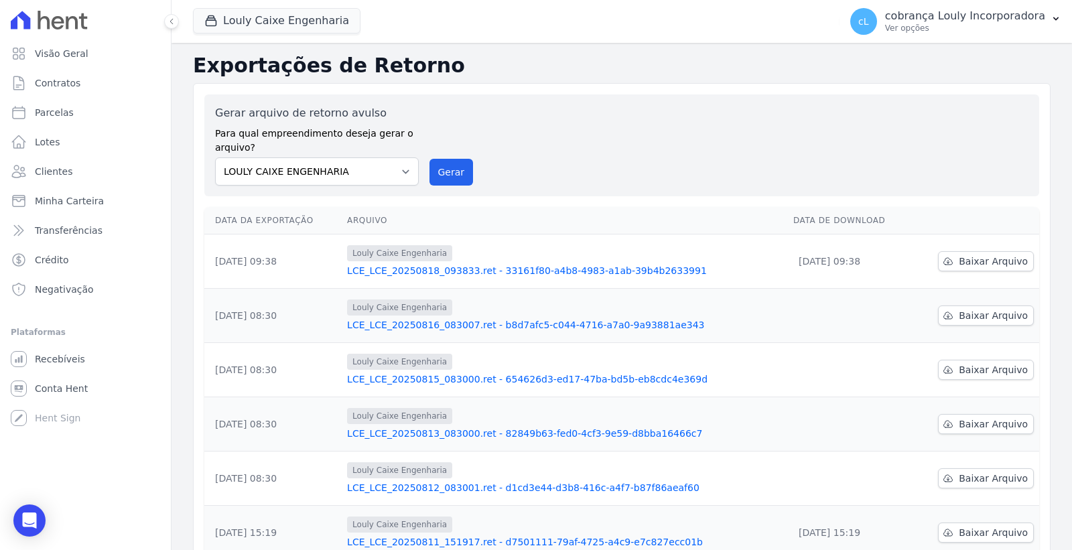
click at [413, 269] on link "LCE_LCE_20250818_093833.ret - 33161f80-a4b8-4983-a1ab-39b4b2633991" at bounding box center [564, 270] width 435 height 13
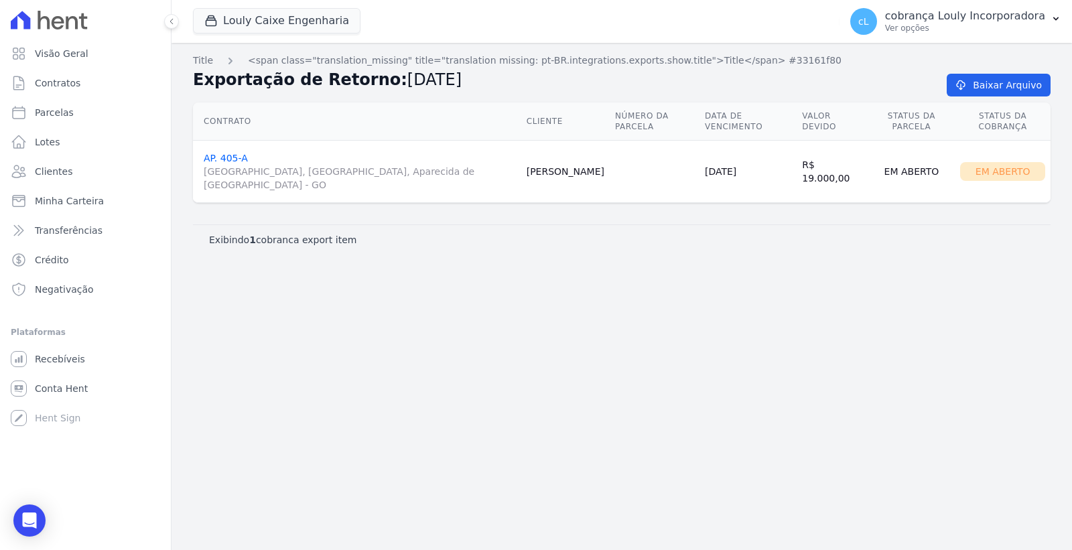
click at [377, 169] on td "AP. 405-A RUA AUGUSTA, PARQUE DAS NAÇÕES, Aparecida de Goiânia - GO" at bounding box center [357, 172] width 328 height 62
click at [70, 84] on span "Contratos" at bounding box center [58, 82] width 46 height 13
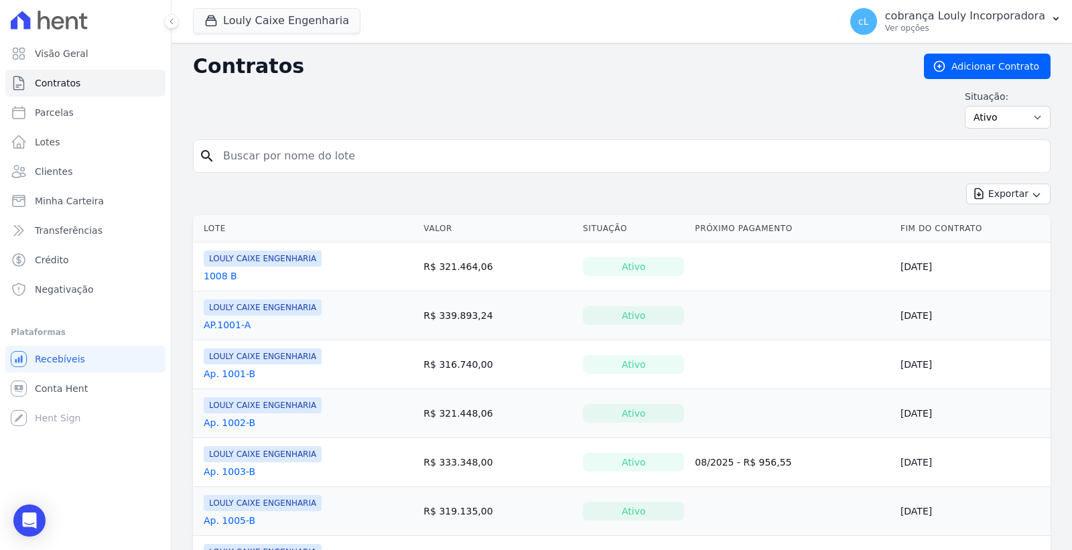
drag, startPoint x: 89, startPoint y: 481, endPoint x: 121, endPoint y: 493, distance: 33.7
click at [100, 488] on div "Visão Geral Contratos Parcelas Lotes Clientes Minha Carteira Transferências Cré…" at bounding box center [85, 275] width 171 height 550
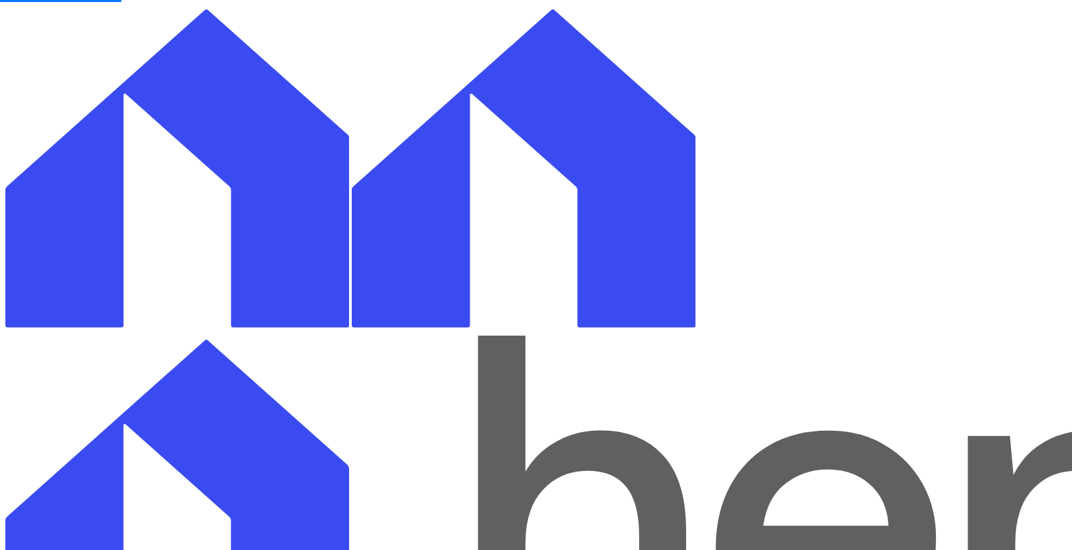
select select
paste input "[PERSON_NAME]"
type input "[PERSON_NAME]"
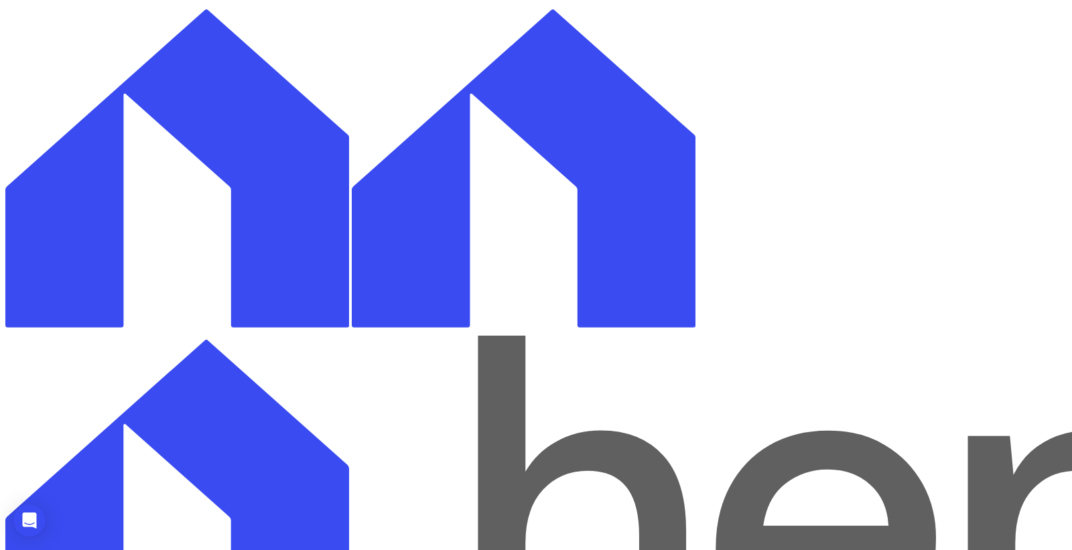
select select
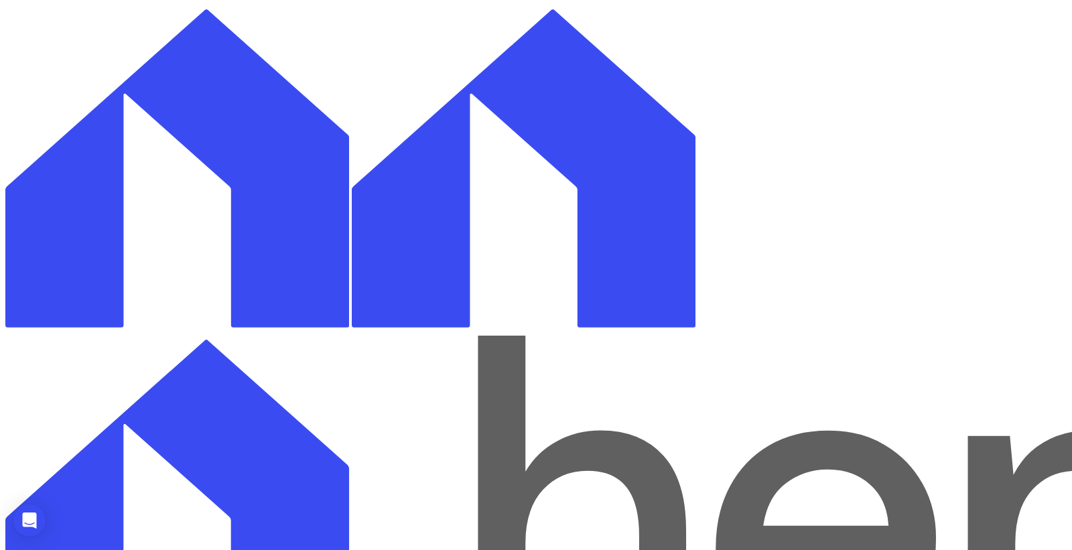
type input "cobrem001_1836_60167-5_180825_001.TXT"
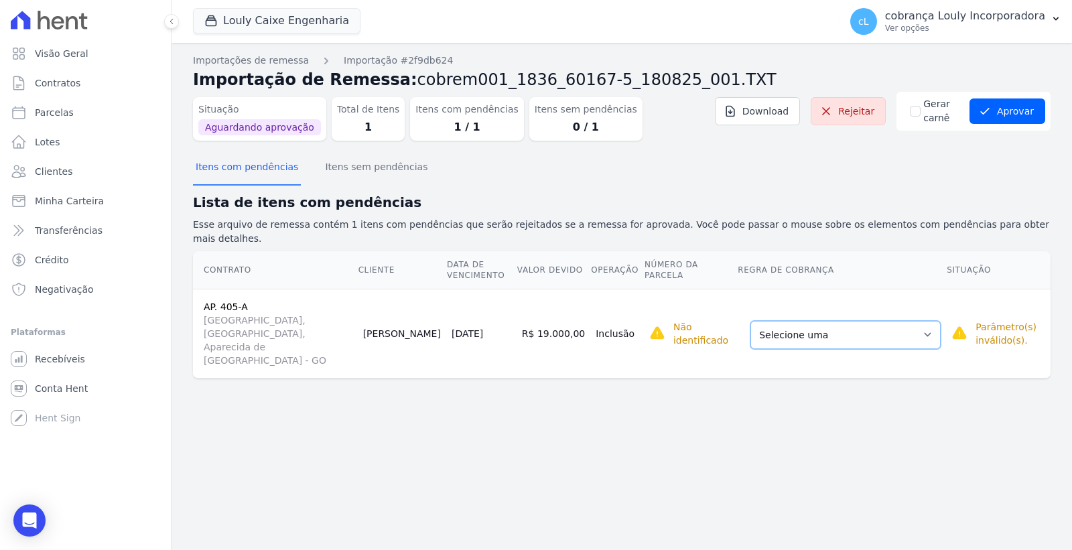
click at [871, 321] on select "Selecione uma Nova Parcela Avulsa Parcela Avulsa Existente Intercalada (1 X R$ …" at bounding box center [845, 335] width 190 height 28
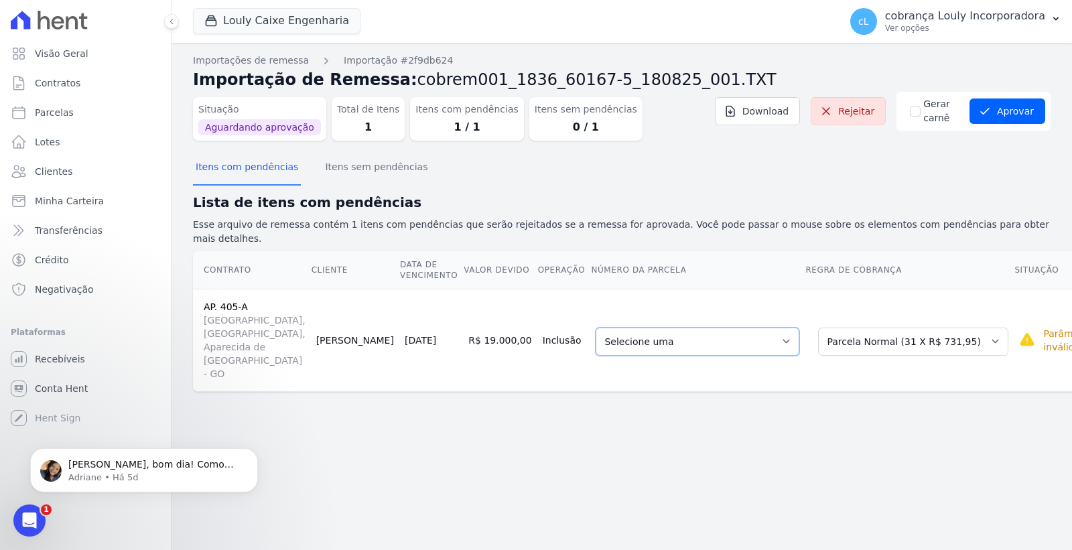
click at [640, 328] on select "Selecione uma 22 - [DATE] - R$ 731,95 - Agendado 23 - [DATE] - R$ 731,95 - Agen…" at bounding box center [697, 342] width 204 height 28
click at [1016, 113] on button "Aprovar" at bounding box center [1007, 110] width 76 height 25
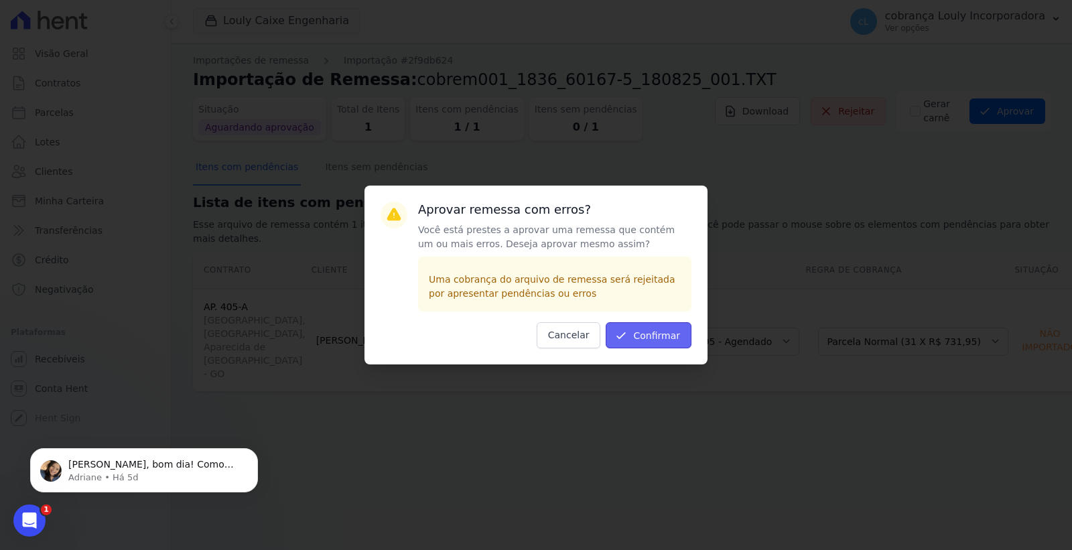
click at [663, 332] on button "Confirmar" at bounding box center [649, 335] width 86 height 26
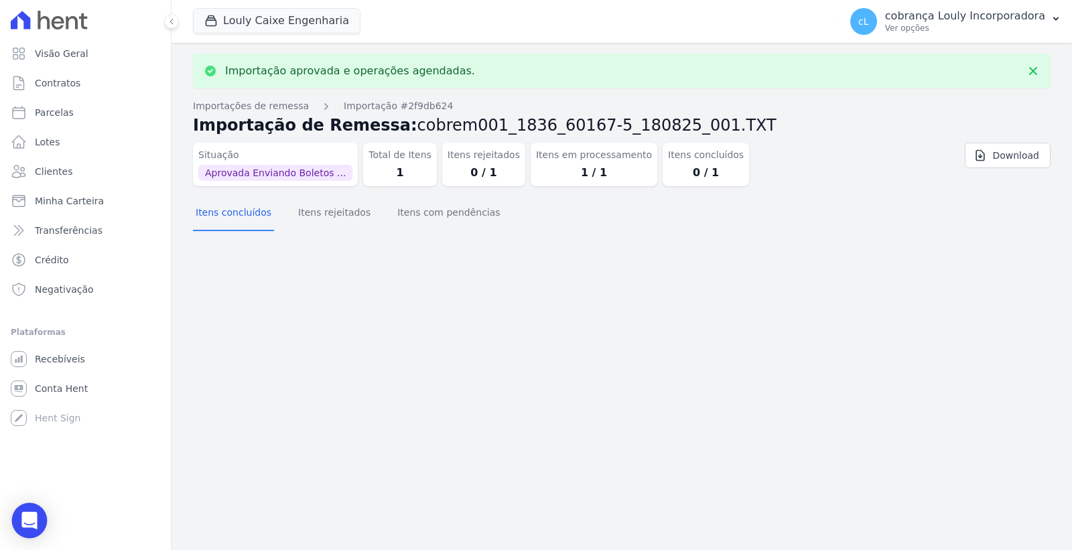
click at [36, 512] on div "Open Intercom Messenger" at bounding box center [30, 521] width 36 height 36
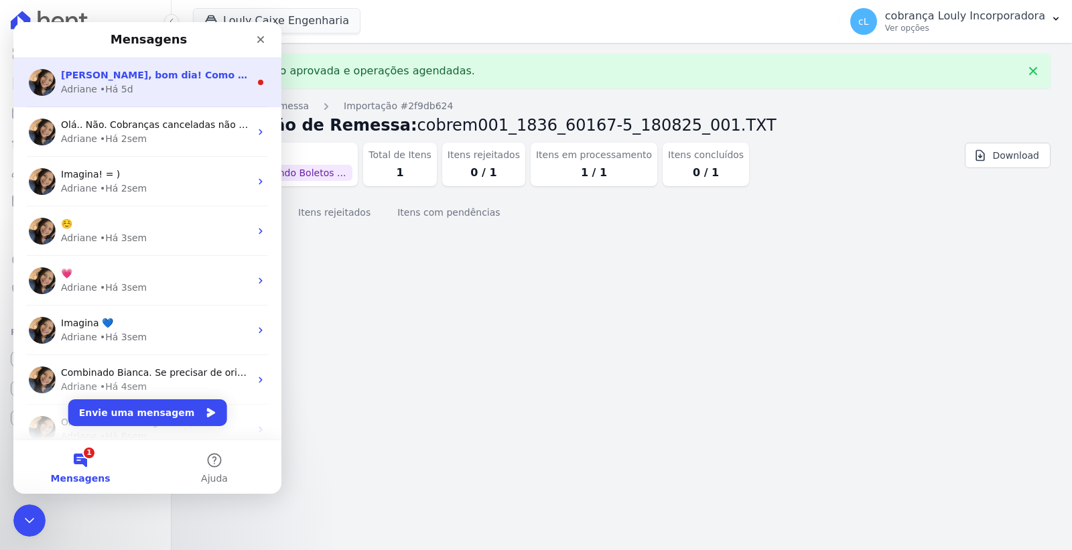
click at [165, 85] on div "Adriane • Há 5d" at bounding box center [155, 89] width 189 height 14
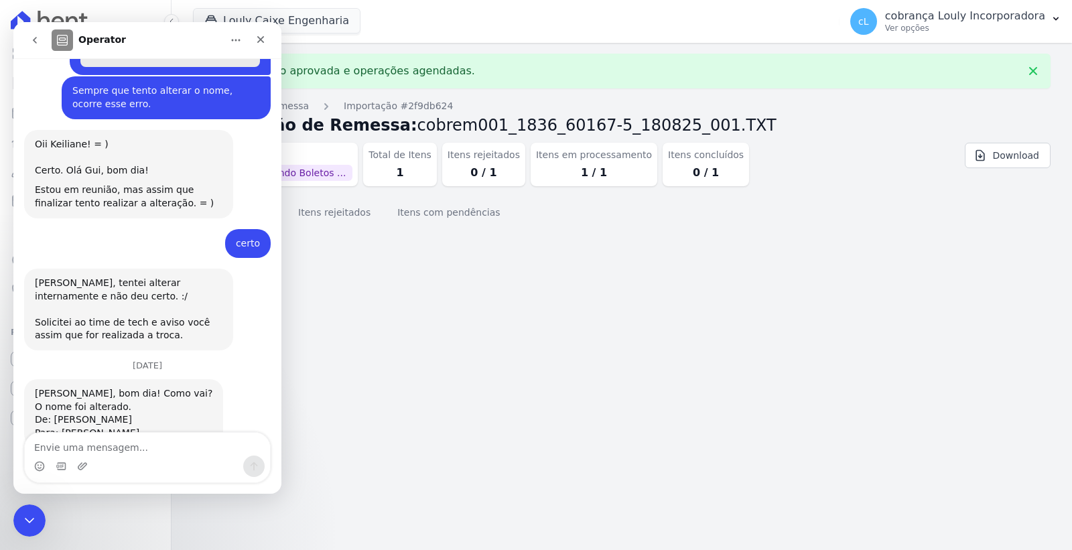
scroll to position [1541, 0]
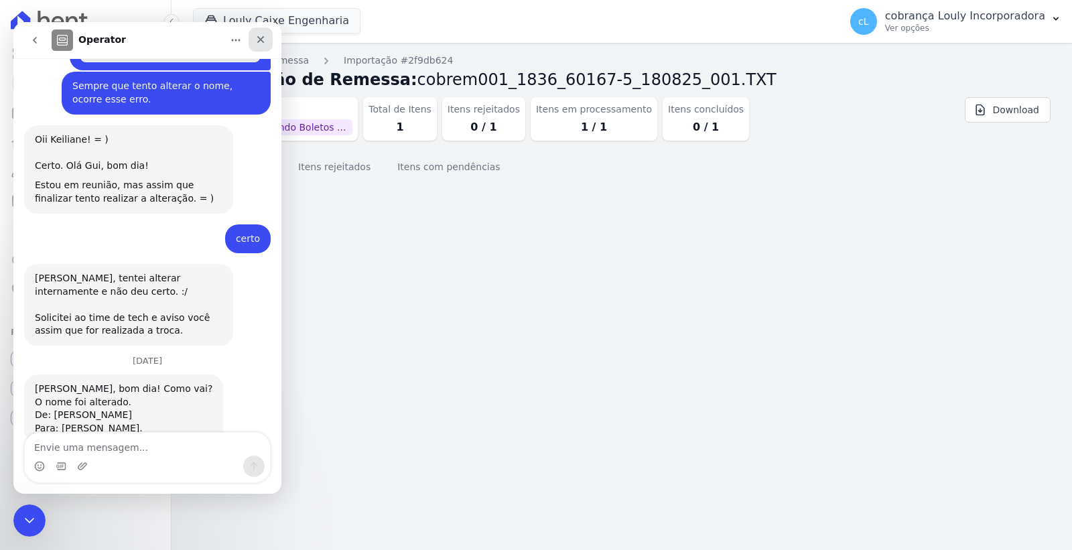
click at [255, 31] on div "Fechar" at bounding box center [261, 39] width 24 height 24
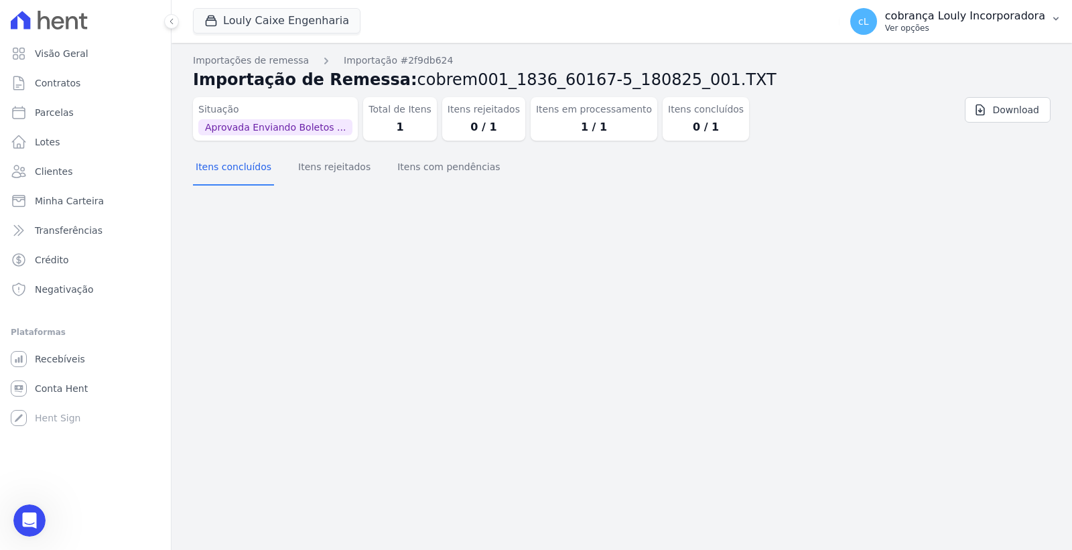
click at [993, 15] on p "cobrança Louly Incorporadora" at bounding box center [965, 15] width 160 height 13
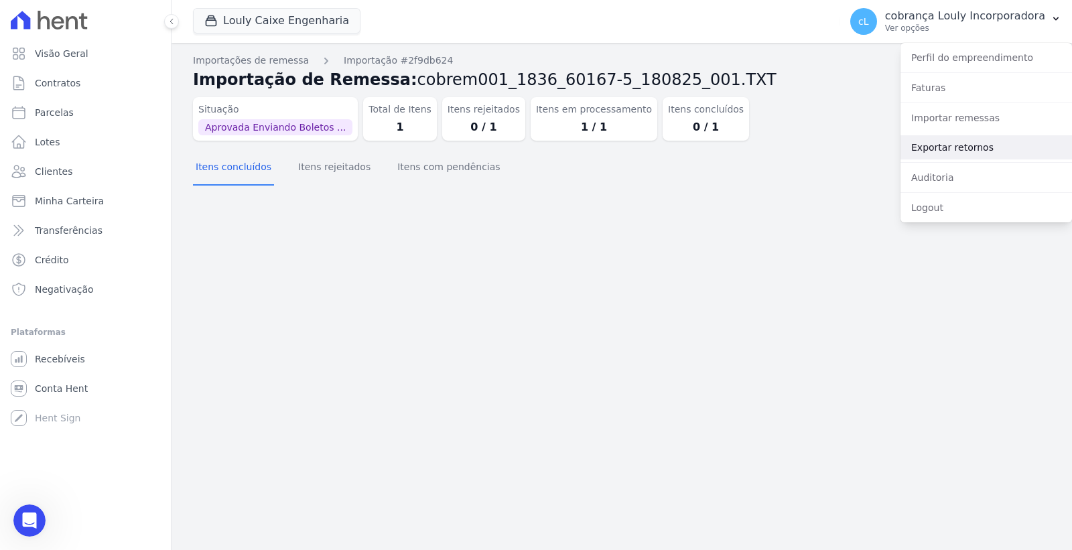
click at [971, 141] on link "Exportar retornos" at bounding box center [985, 147] width 171 height 24
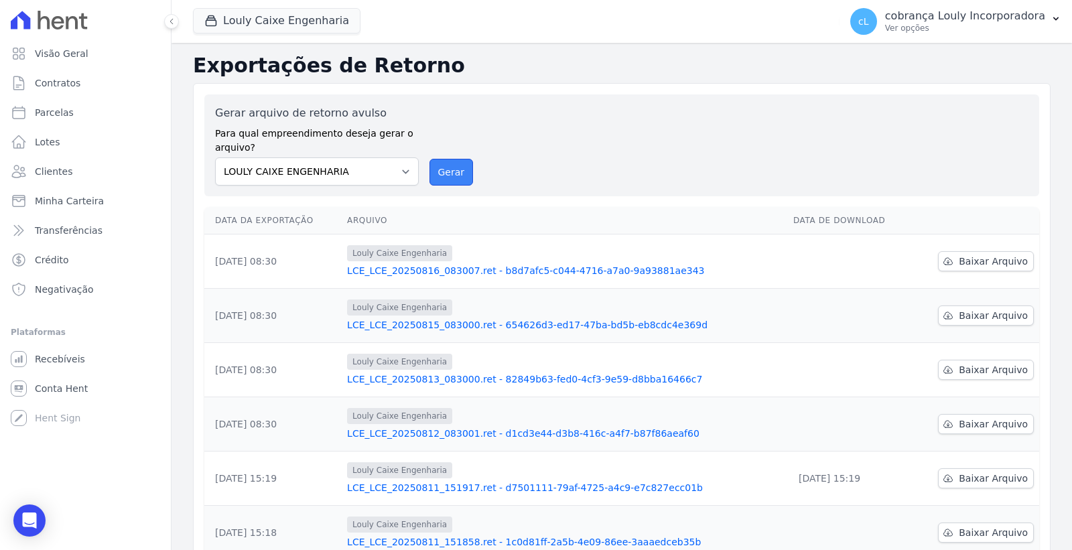
click at [462, 172] on button "Gerar" at bounding box center [451, 172] width 44 height 27
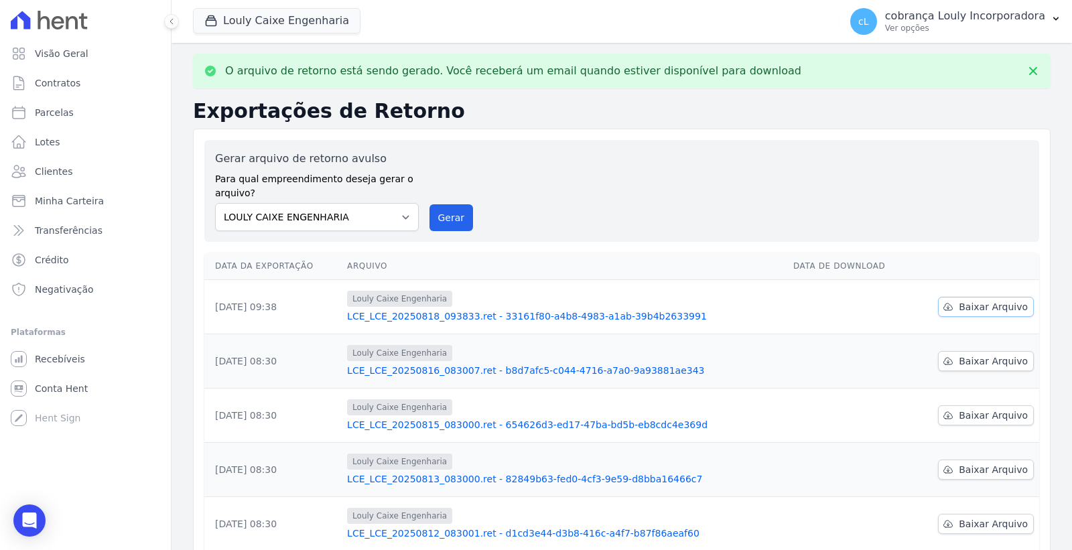
click at [974, 306] on span "Baixar Arquivo" at bounding box center [993, 306] width 69 height 13
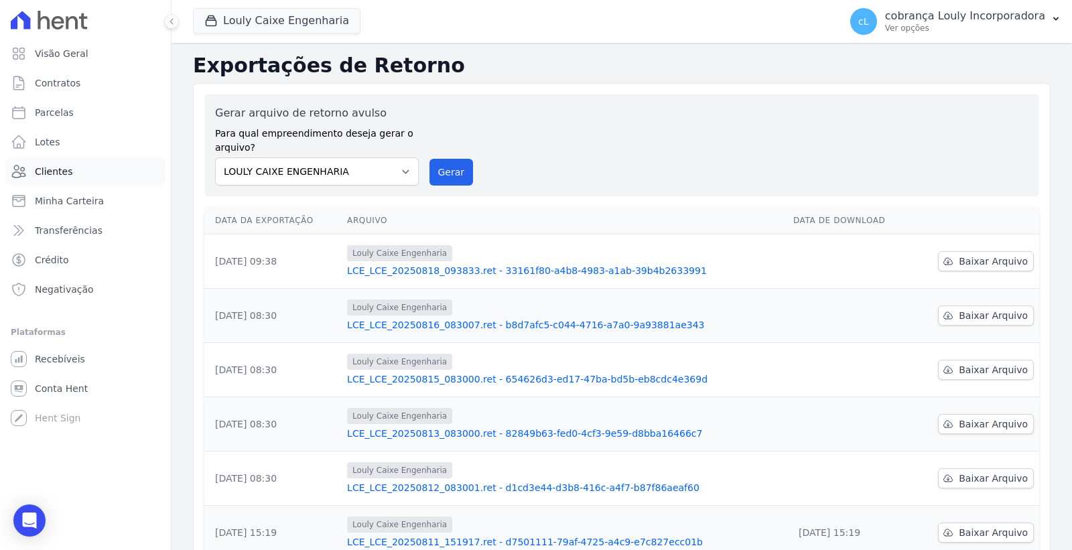
click at [75, 174] on link "Clientes" at bounding box center [85, 171] width 160 height 27
click at [70, 111] on link "Parcelas" at bounding box center [85, 112] width 160 height 27
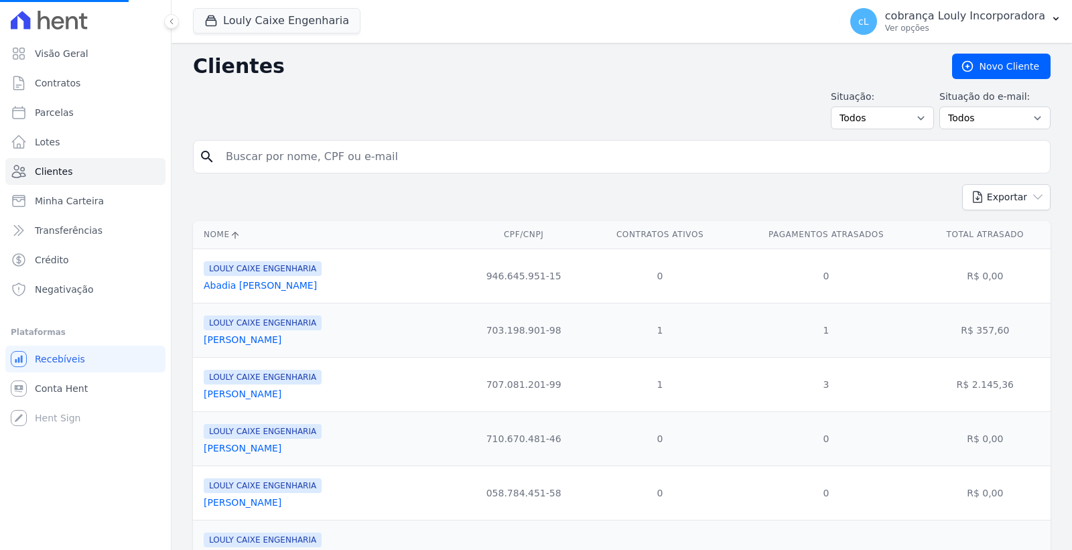
select select
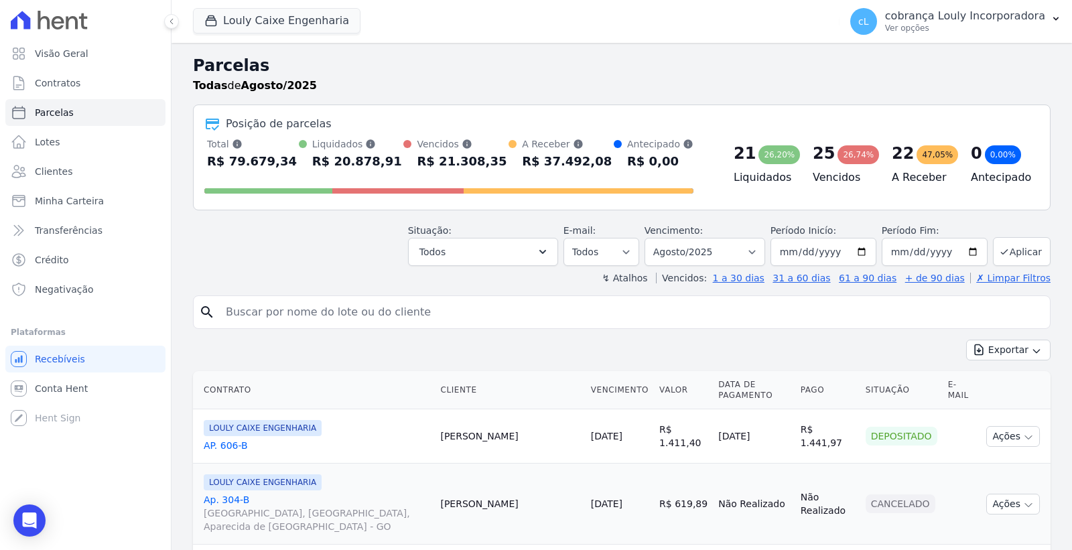
click at [284, 163] on div "Total Soma das parcelas pagas, vencidas, em aberto e agendadas. Não considera p…" at bounding box center [448, 154] width 489 height 35
drag, startPoint x: 296, startPoint y: 308, endPoint x: 273, endPoint y: 325, distance: 28.8
click at [296, 317] on input "search" at bounding box center [631, 312] width 827 height 27
paste input "[PERSON_NAME]"
type input "[PERSON_NAME]"
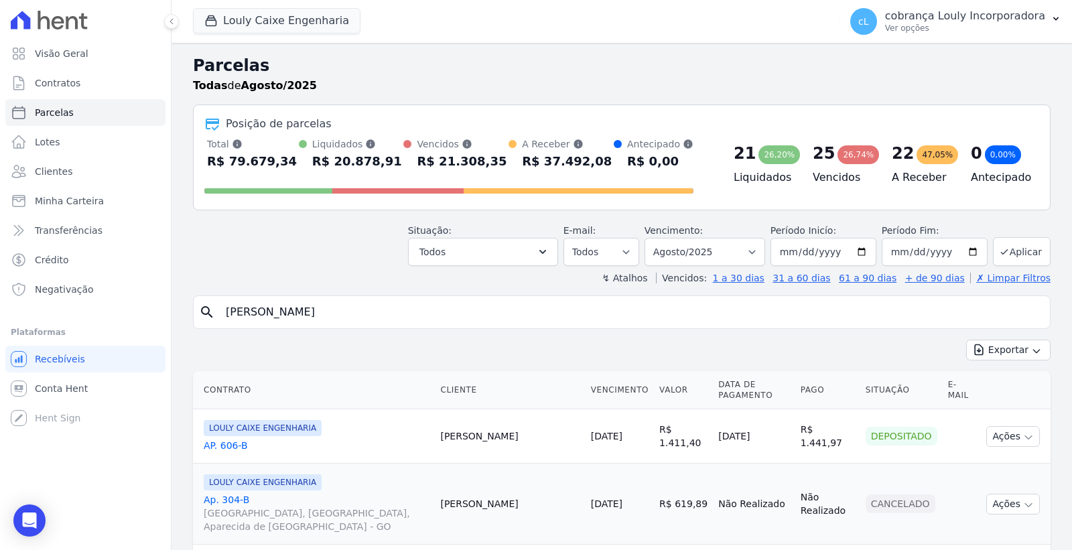
select select
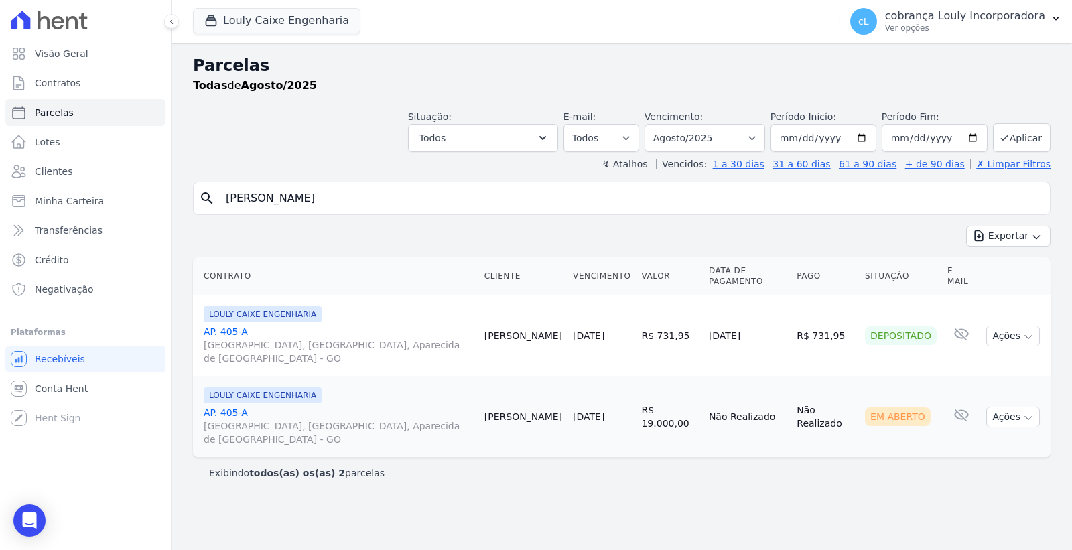
click at [285, 419] on span "[GEOGRAPHIC_DATA], [GEOGRAPHIC_DATA], Aparecida de [GEOGRAPHIC_DATA] - GO" at bounding box center [339, 432] width 270 height 27
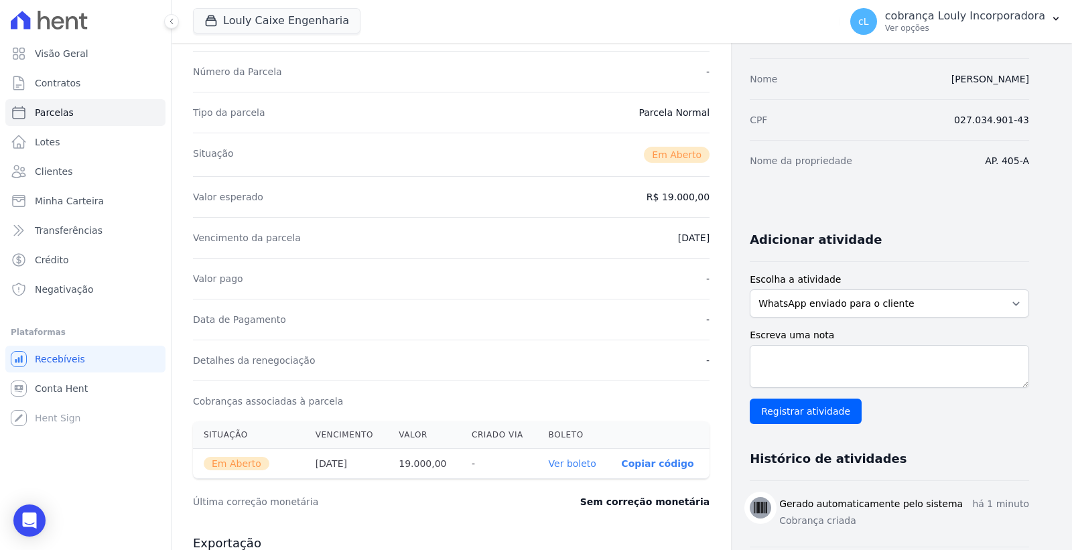
scroll to position [372, 0]
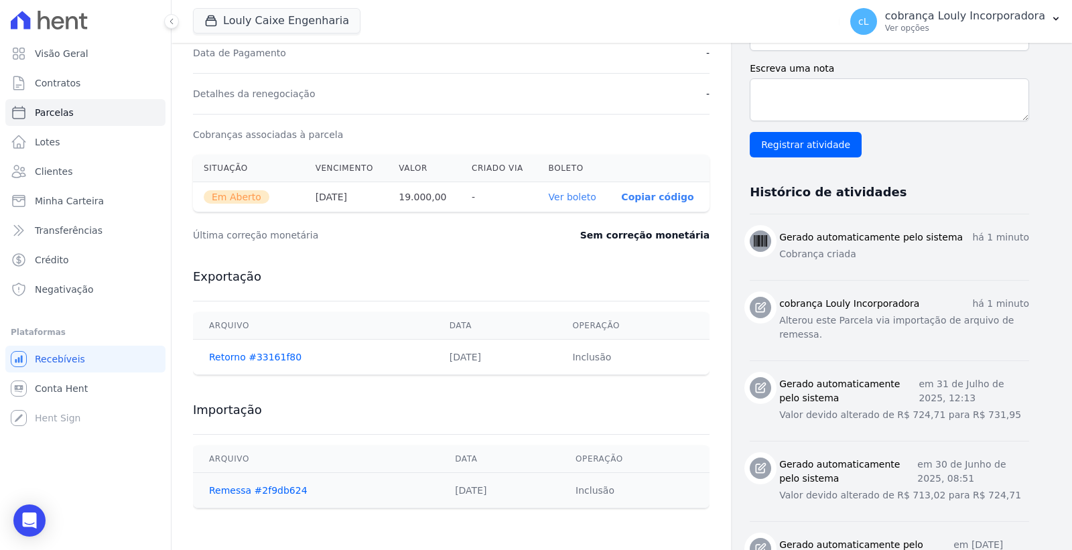
click at [573, 193] on link "Ver boleto" at bounding box center [573, 197] width 48 height 11
